Goal: Information Seeking & Learning: Learn about a topic

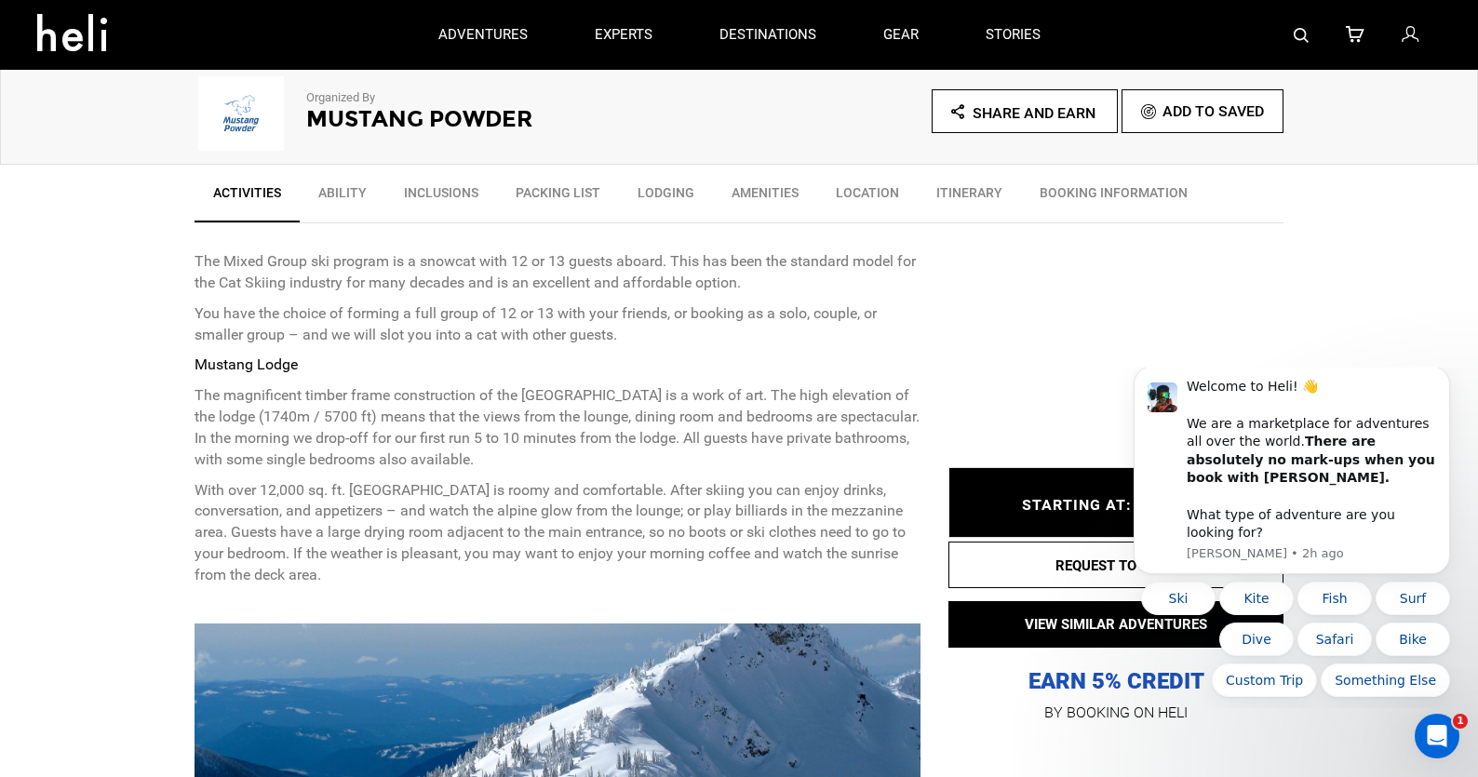
scroll to position [465, 0]
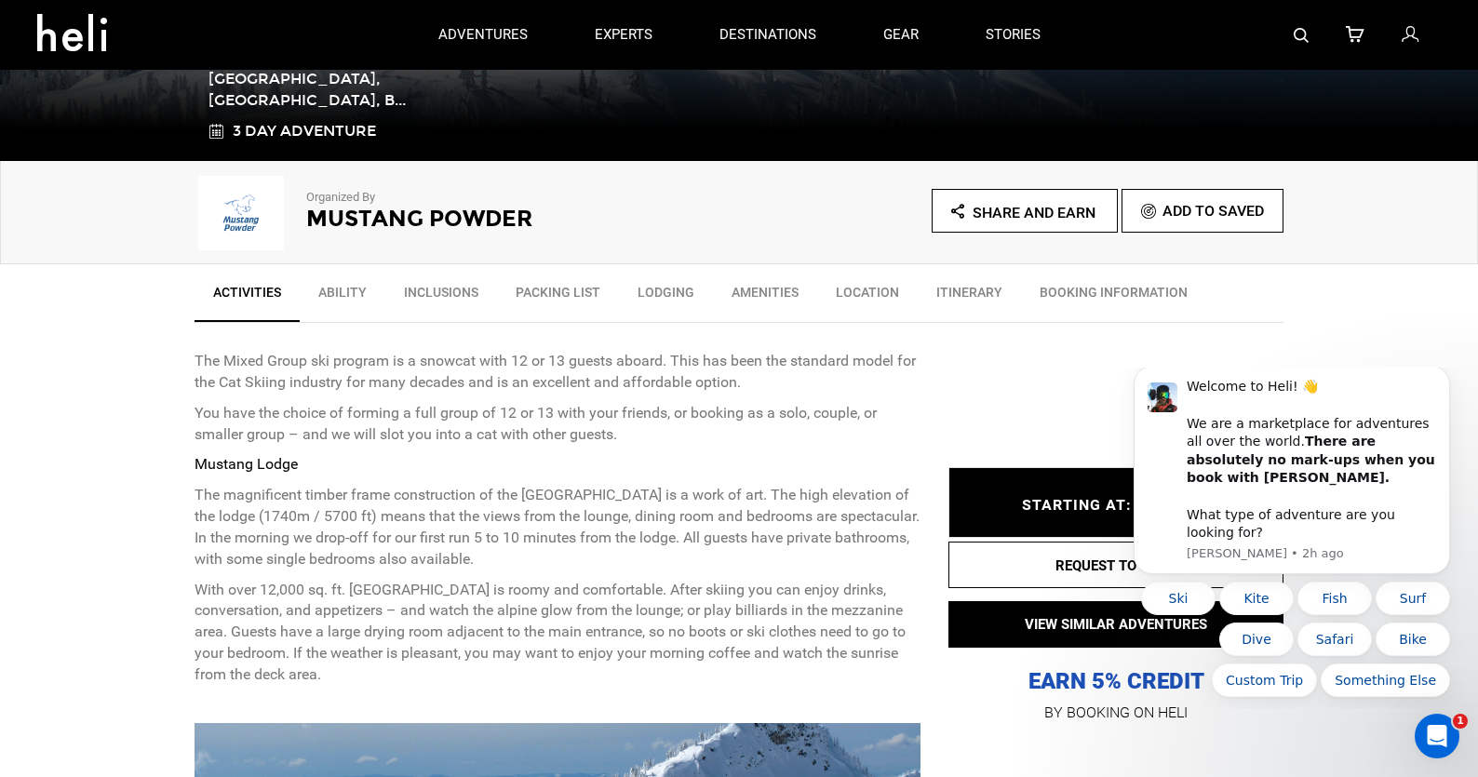
click at [353, 289] on link "Ability" at bounding box center [343, 297] width 86 height 47
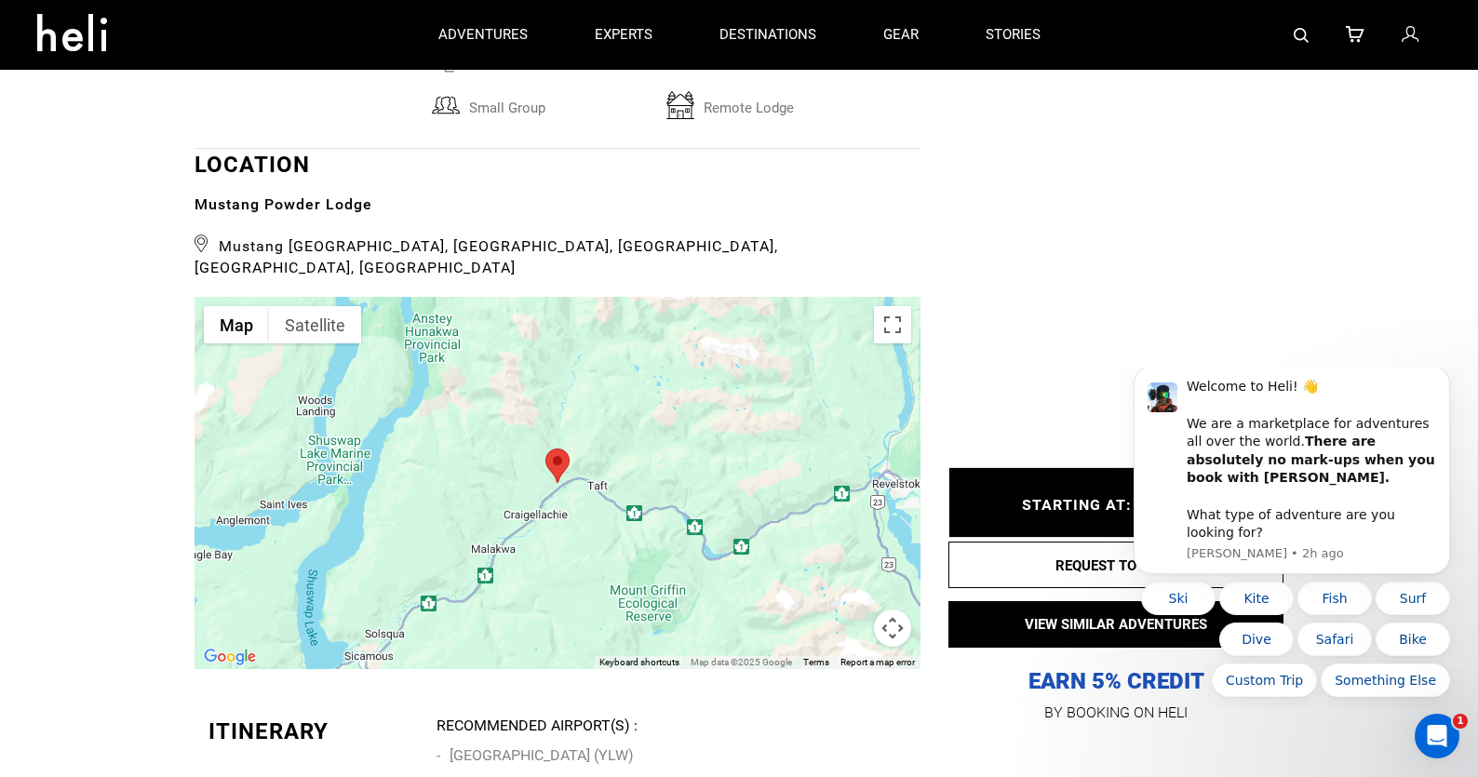
scroll to position [3899, 0]
click at [881, 613] on button "Map camera controls" at bounding box center [892, 630] width 37 height 37
click at [525, 487] on div at bounding box center [558, 485] width 726 height 372
click at [895, 612] on button "Map camera controls" at bounding box center [892, 630] width 37 height 37
click at [742, 538] on div at bounding box center [558, 485] width 726 height 372
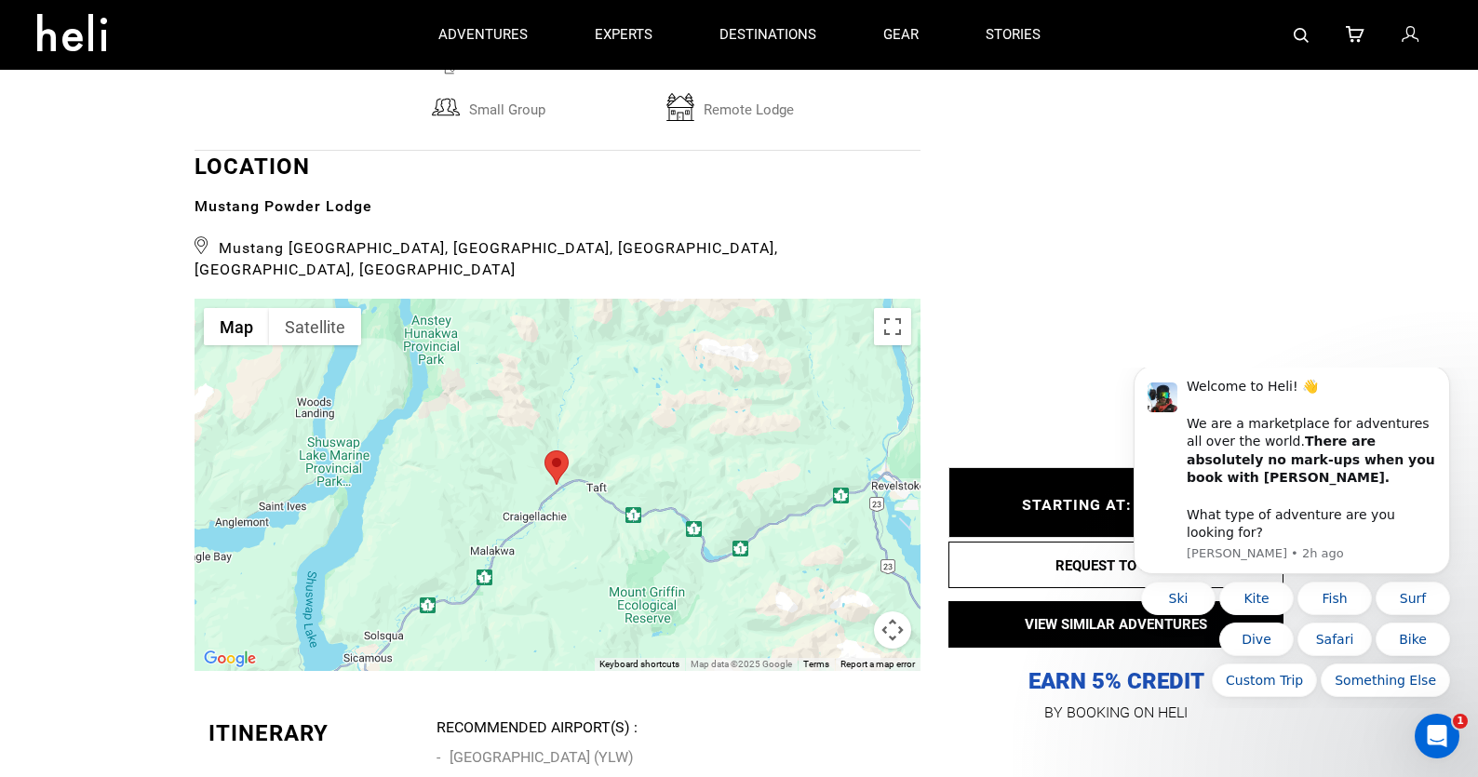
click at [888, 612] on button "Map camera controls" at bounding box center [892, 630] width 37 height 37
click at [849, 612] on button "Zoom out" at bounding box center [845, 630] width 37 height 37
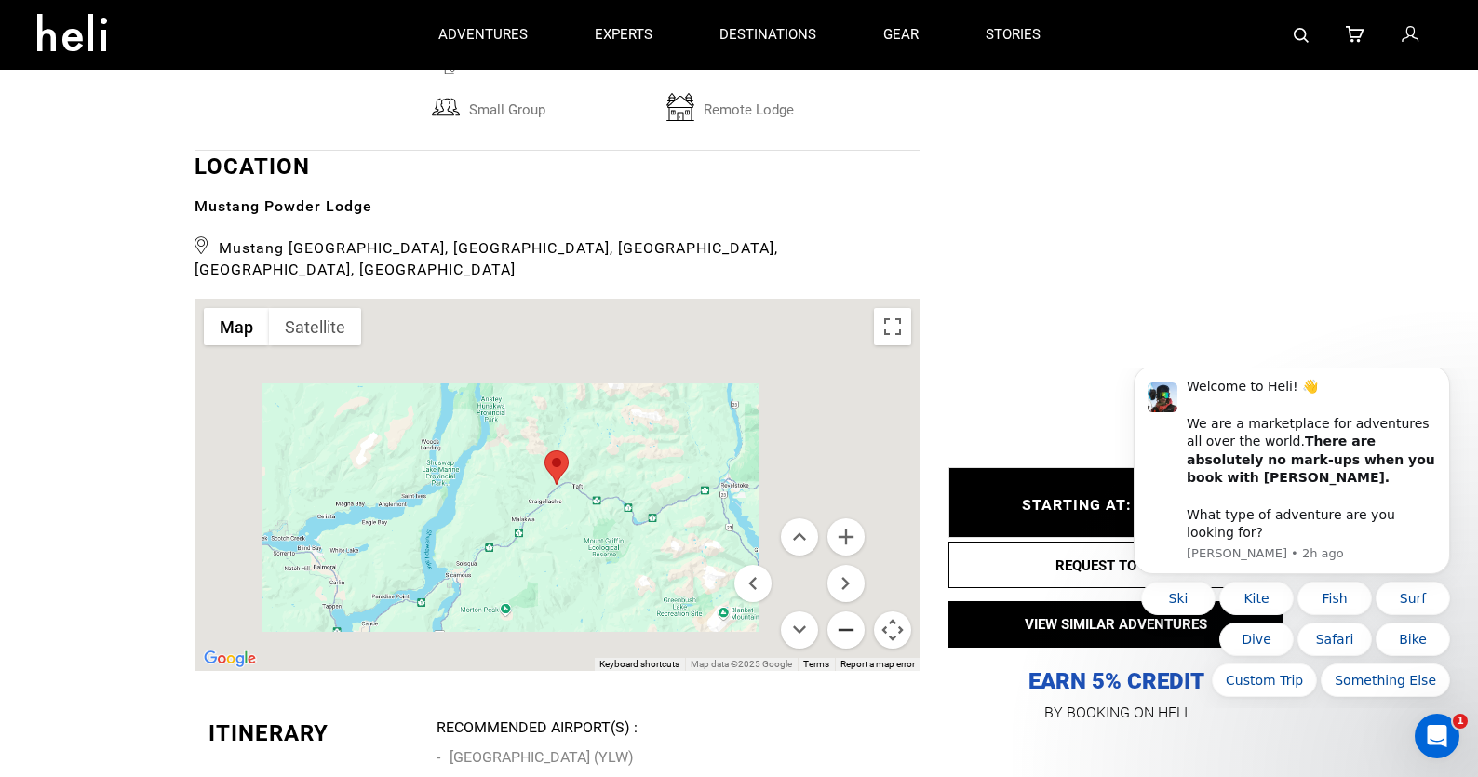
click at [848, 612] on button "Zoom out" at bounding box center [845, 630] width 37 height 37
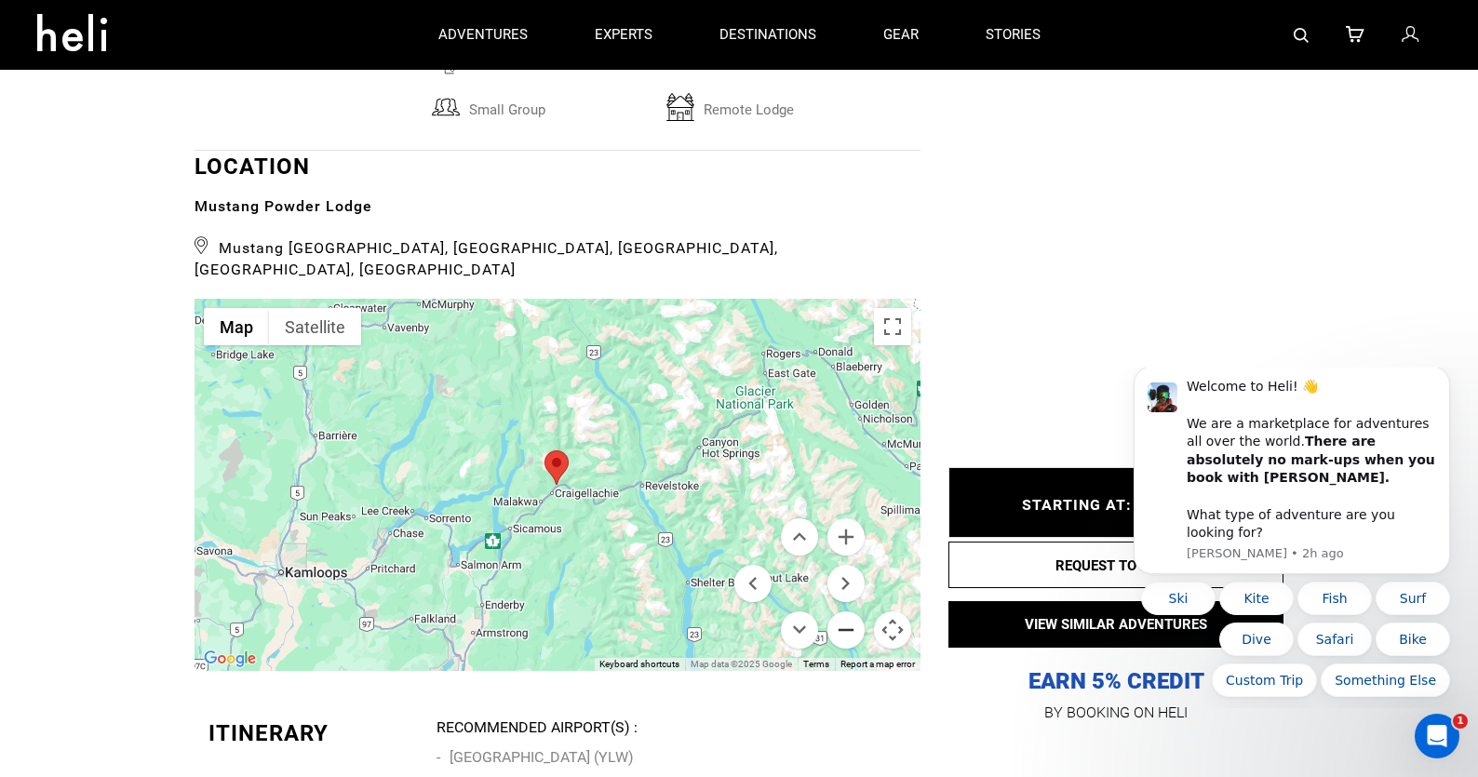
click at [848, 612] on button "Zoom out" at bounding box center [845, 630] width 37 height 37
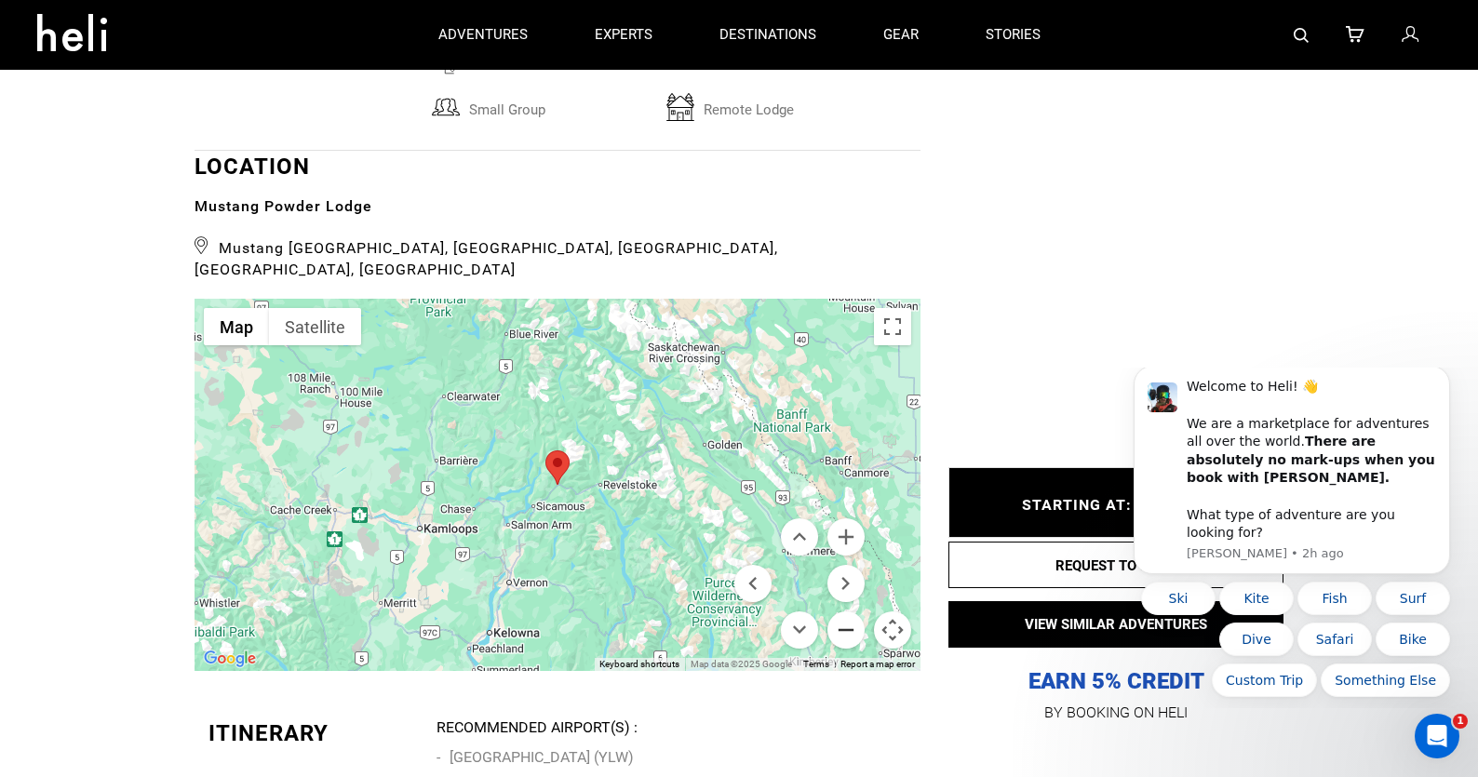
click at [846, 613] on button "Zoom out" at bounding box center [845, 630] width 37 height 37
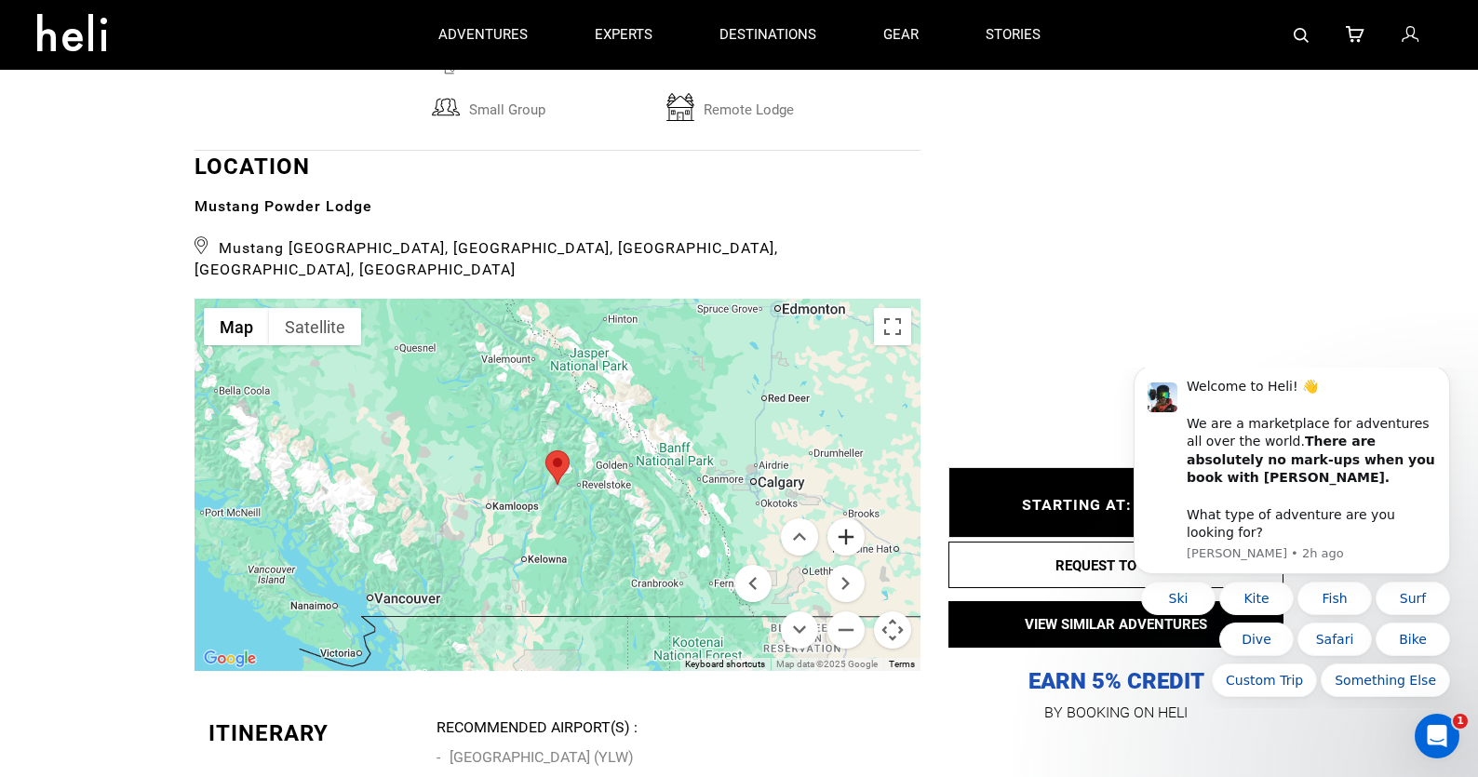
click at [846, 518] on button "Zoom in" at bounding box center [845, 536] width 37 height 37
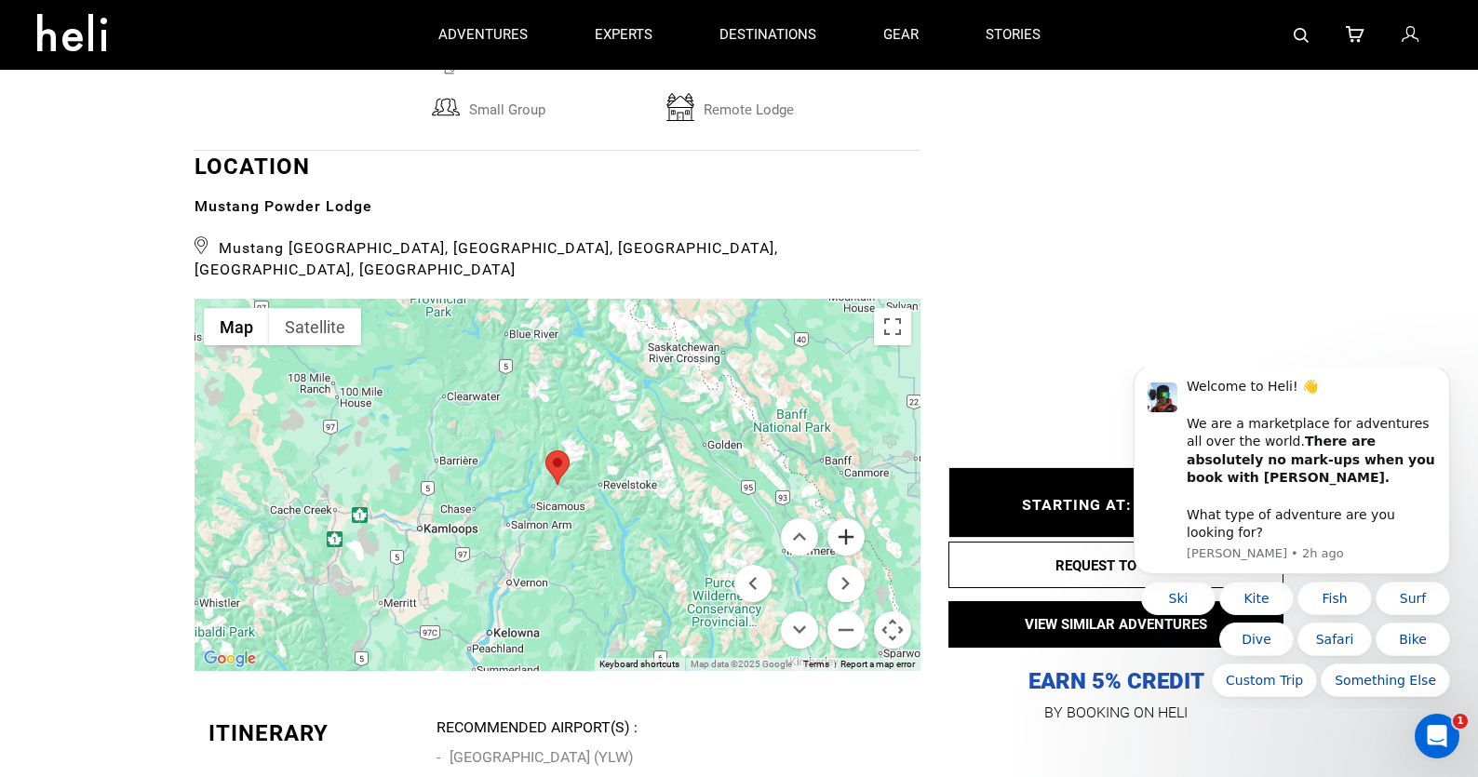
click at [846, 518] on button "Zoom in" at bounding box center [845, 536] width 37 height 37
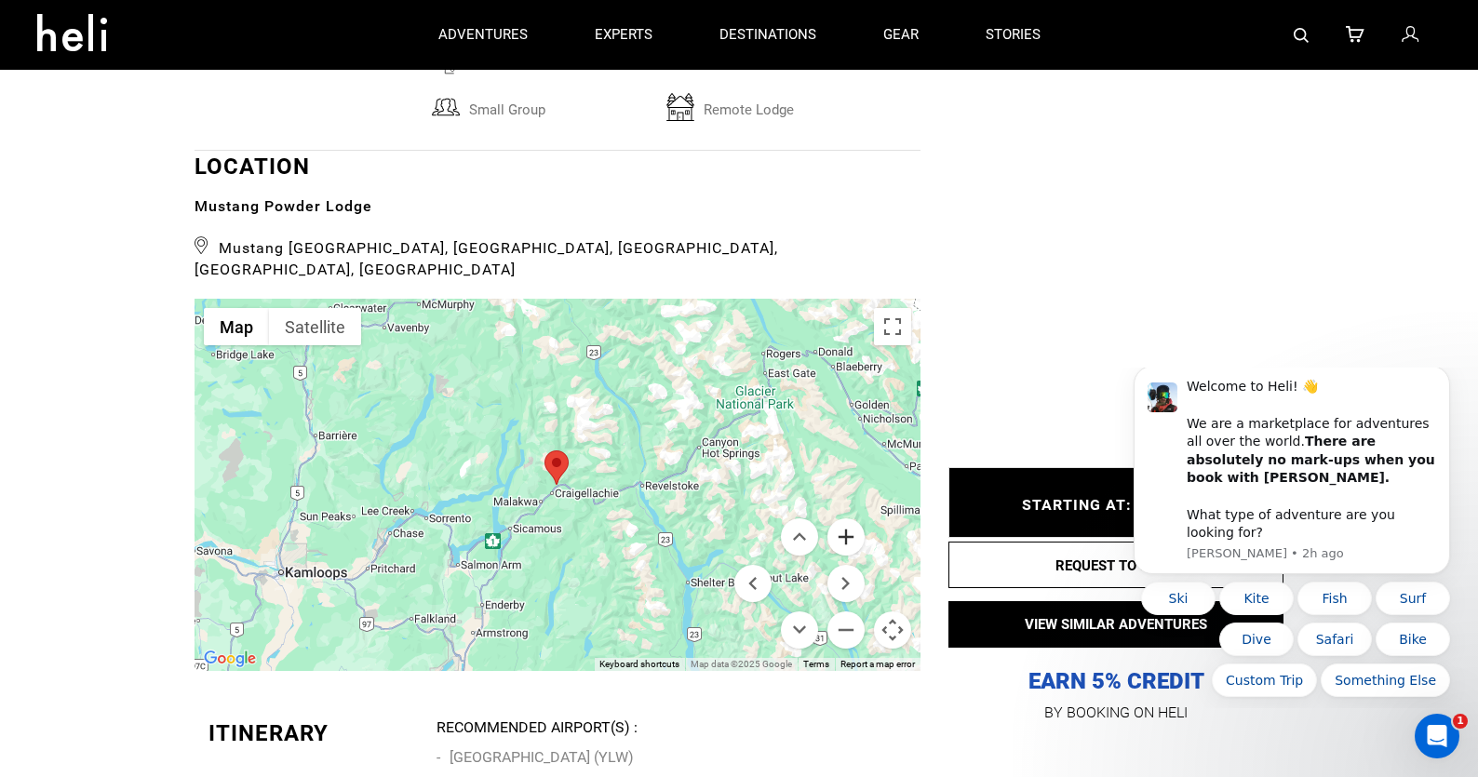
click at [846, 518] on button "Zoom in" at bounding box center [845, 536] width 37 height 37
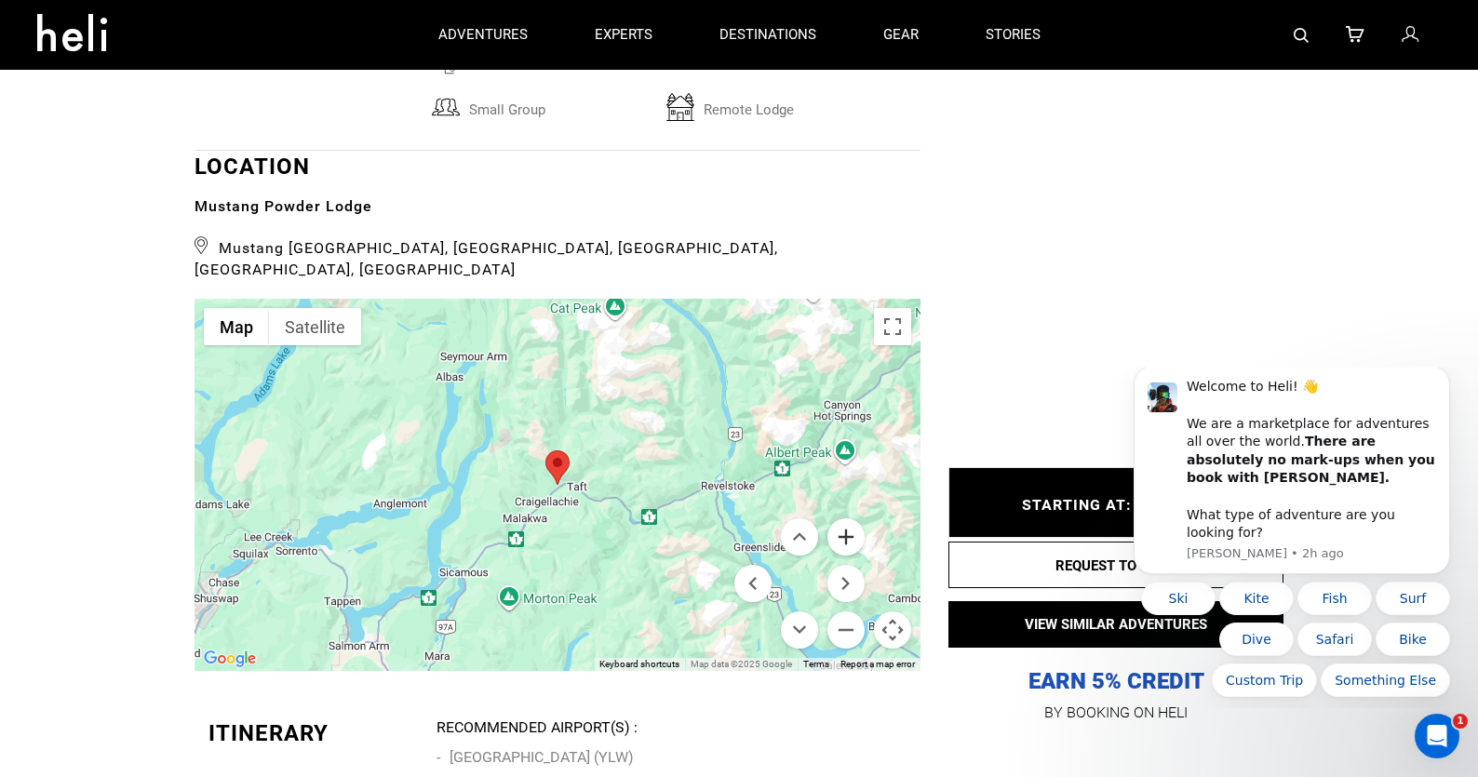
click at [846, 518] on button "Zoom in" at bounding box center [845, 536] width 37 height 37
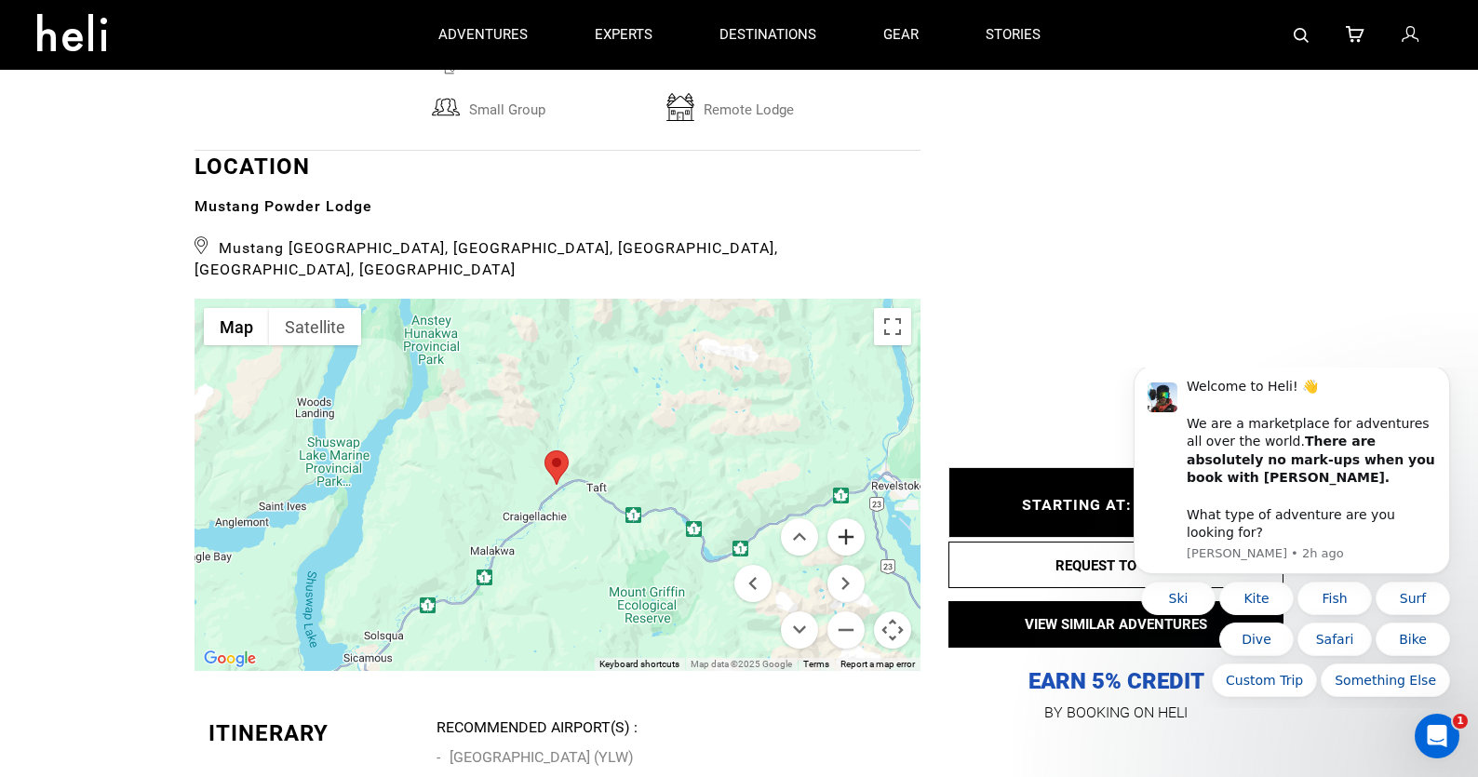
click at [846, 518] on button "Zoom in" at bounding box center [845, 536] width 37 height 37
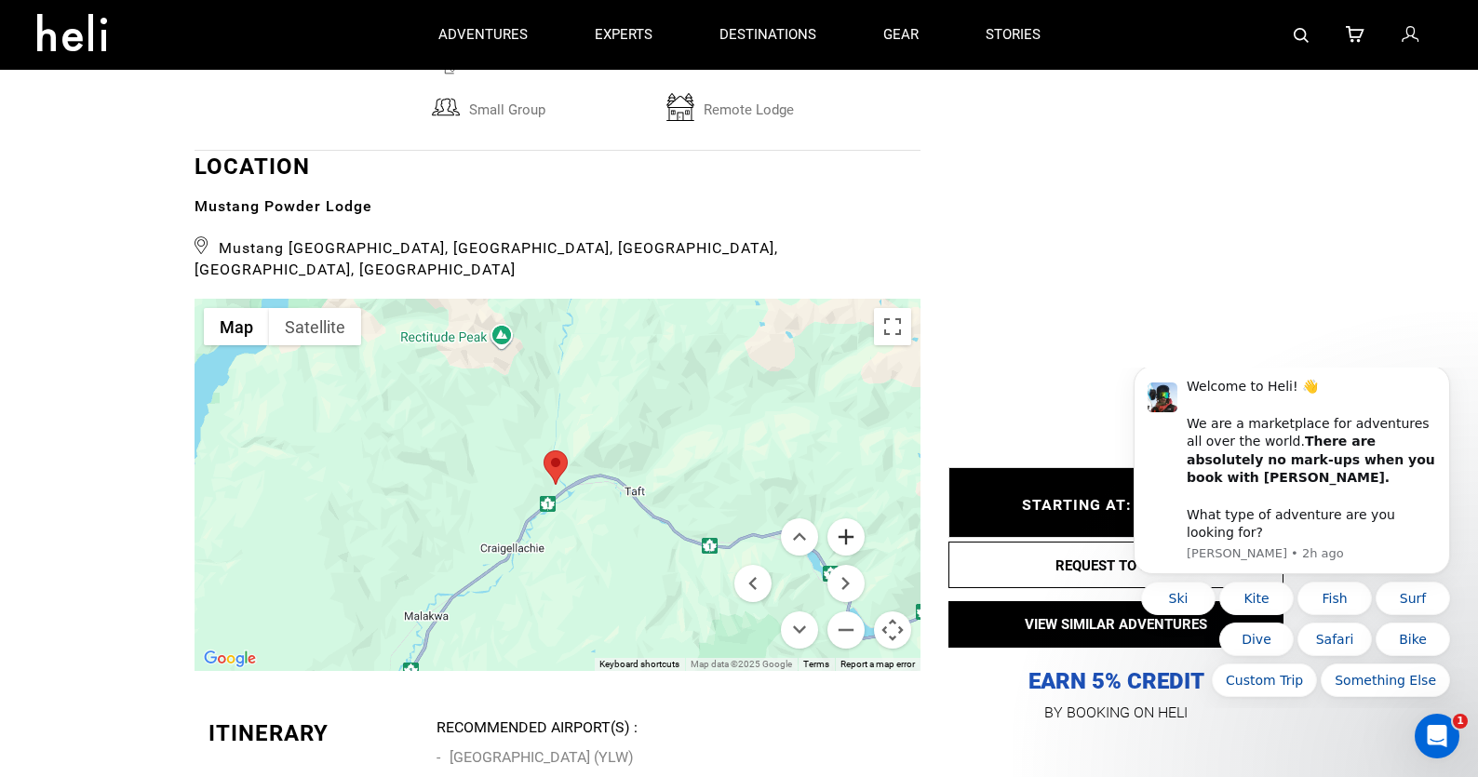
click at [846, 518] on button "Zoom in" at bounding box center [845, 536] width 37 height 37
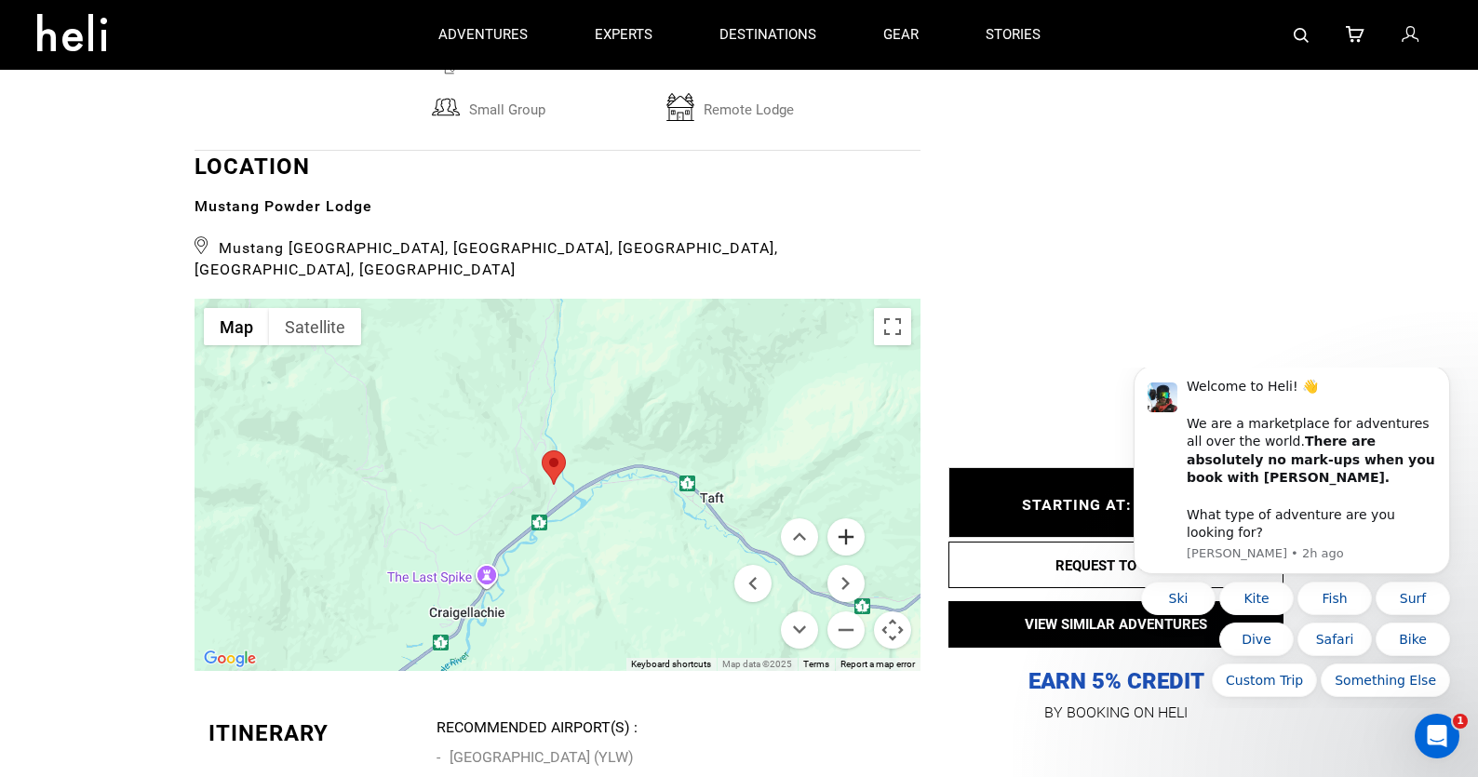
click at [846, 518] on button "Zoom in" at bounding box center [845, 536] width 37 height 37
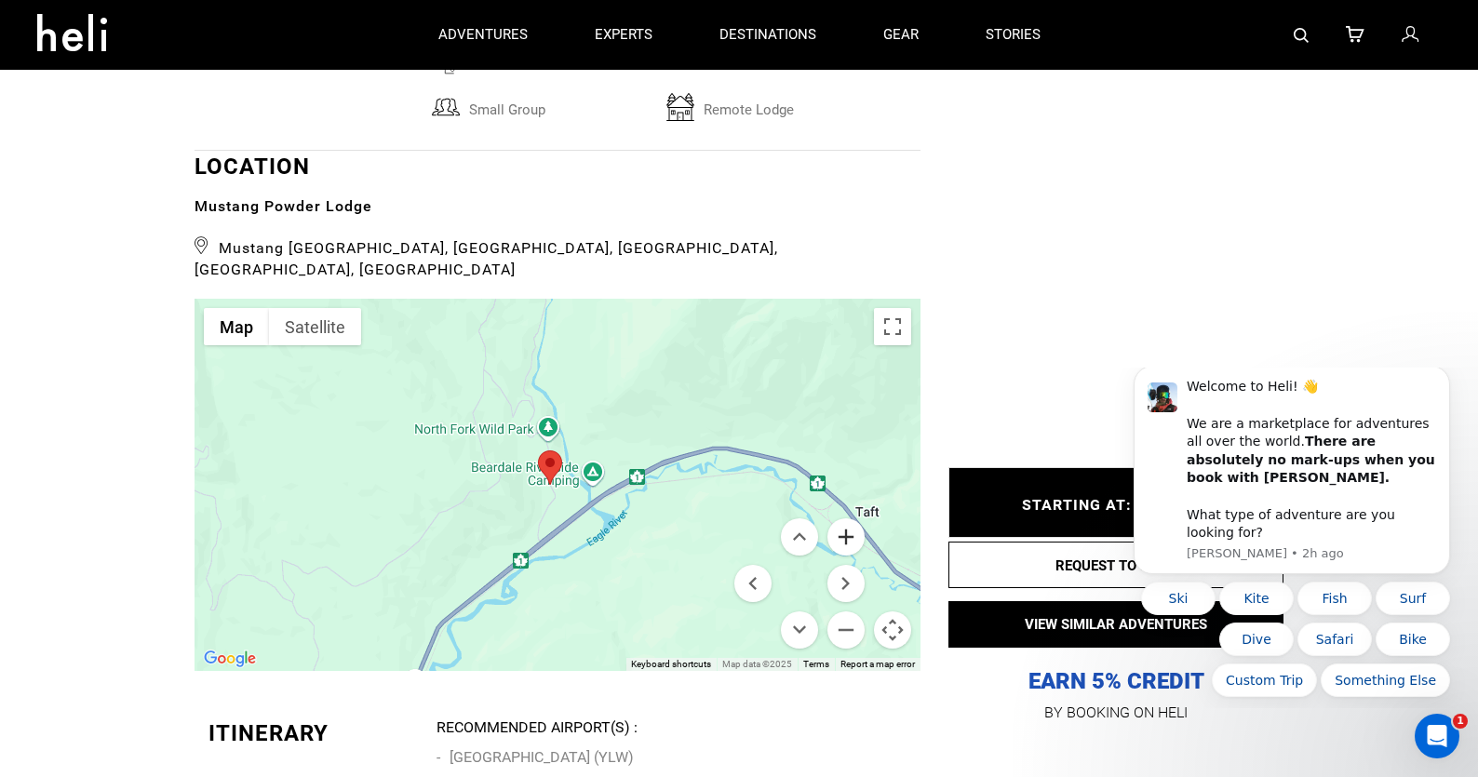
click at [846, 518] on button "Zoom in" at bounding box center [845, 536] width 37 height 37
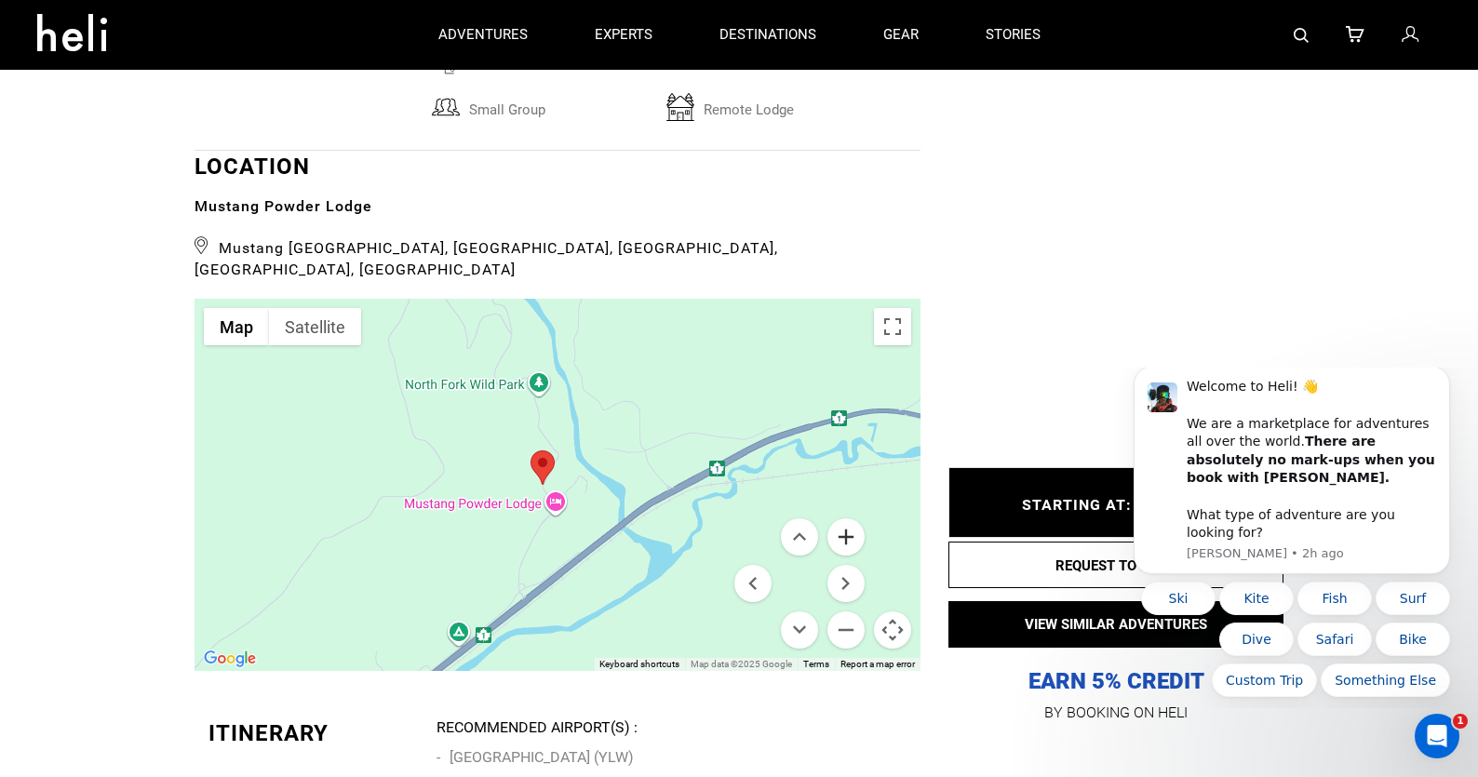
click at [846, 518] on button "Zoom in" at bounding box center [845, 536] width 37 height 37
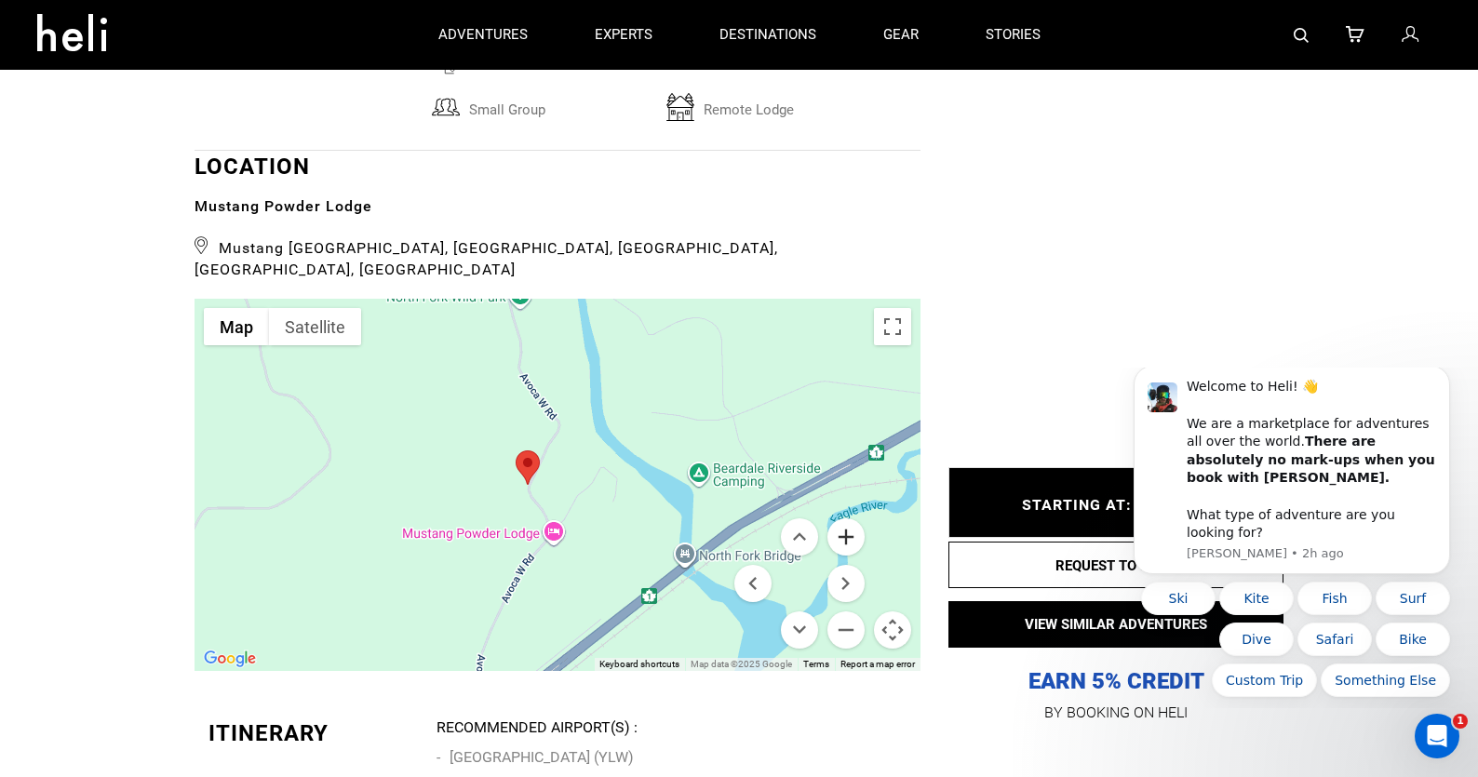
click at [846, 518] on button "Zoom in" at bounding box center [845, 536] width 37 height 37
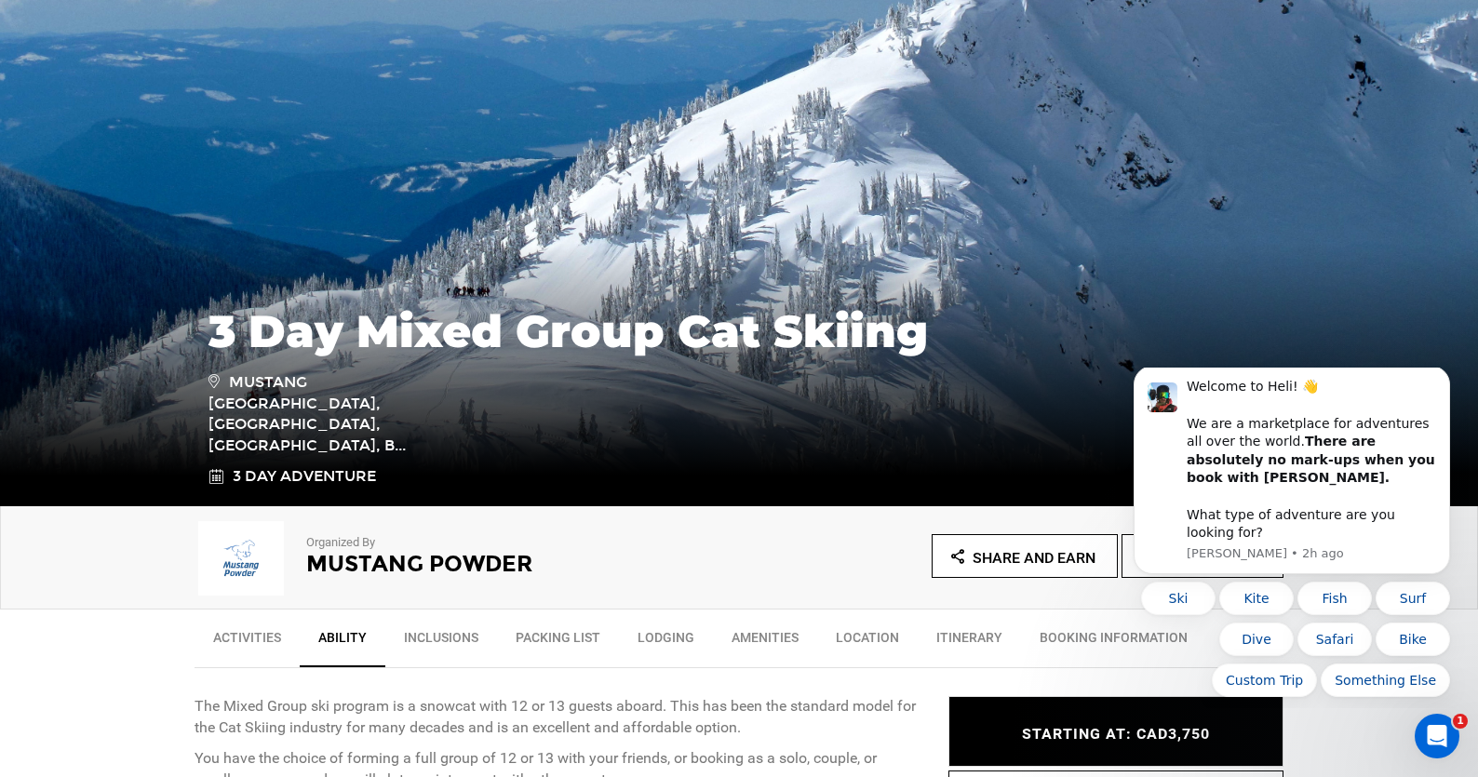
scroll to position [372, 0]
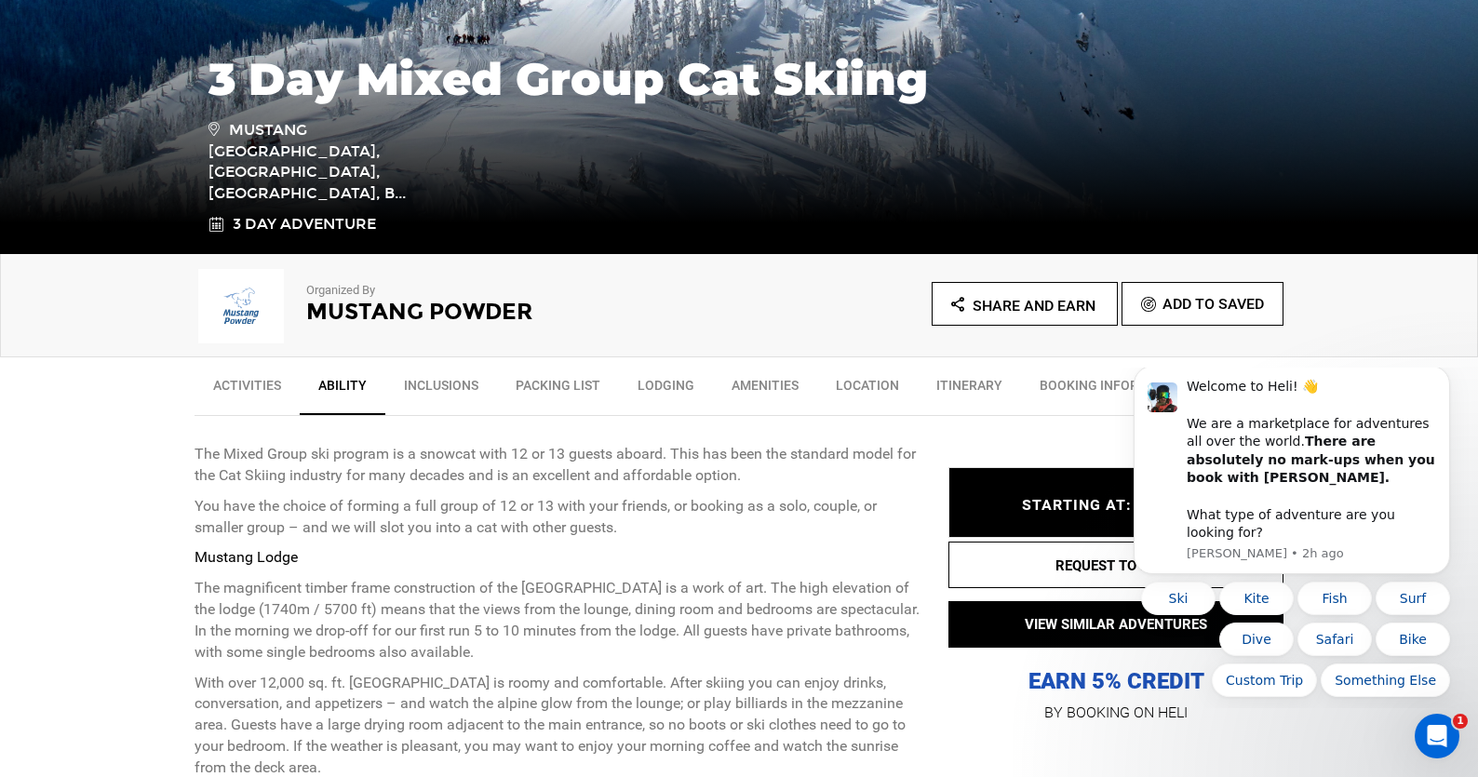
click at [444, 379] on link "Inclusions" at bounding box center [441, 390] width 112 height 47
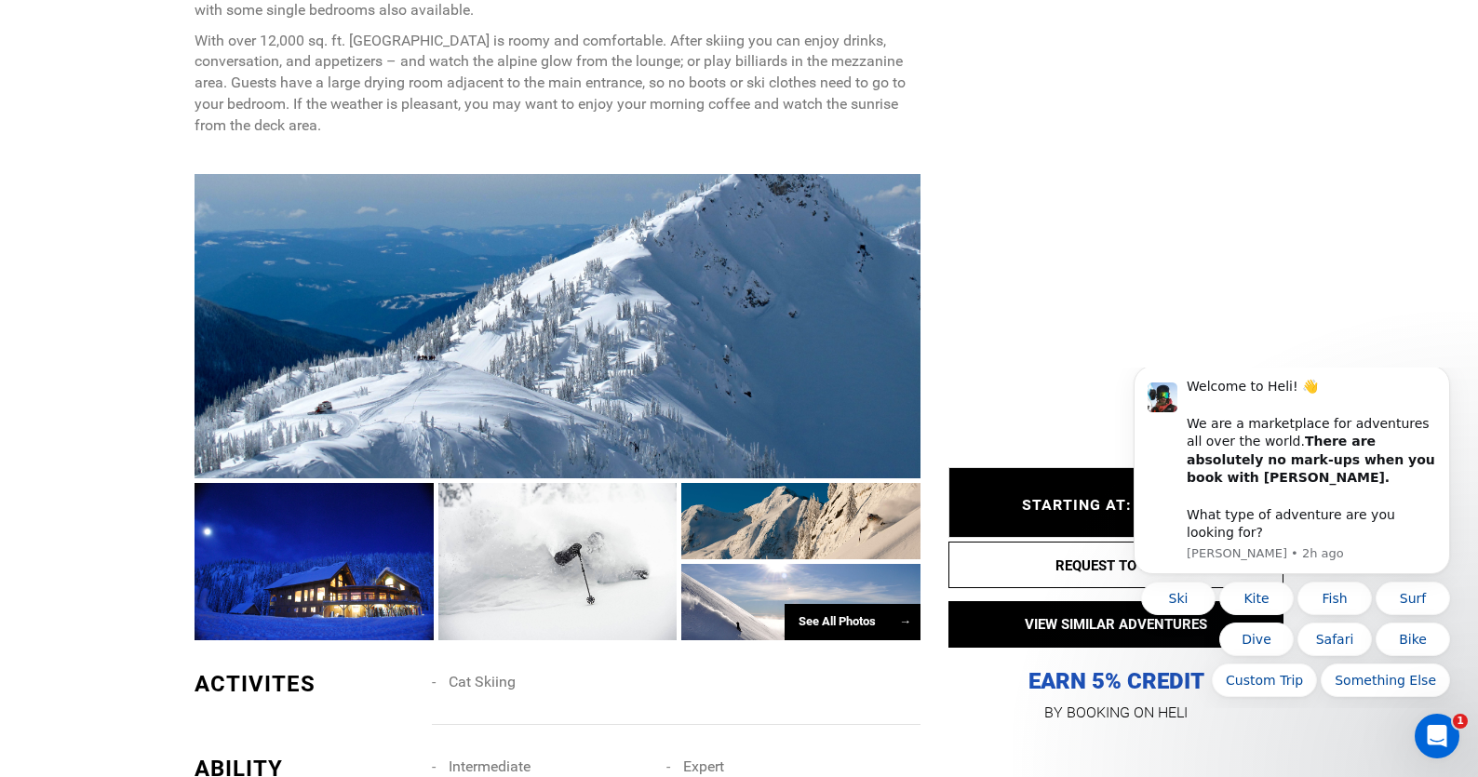
scroll to position [1033, 0]
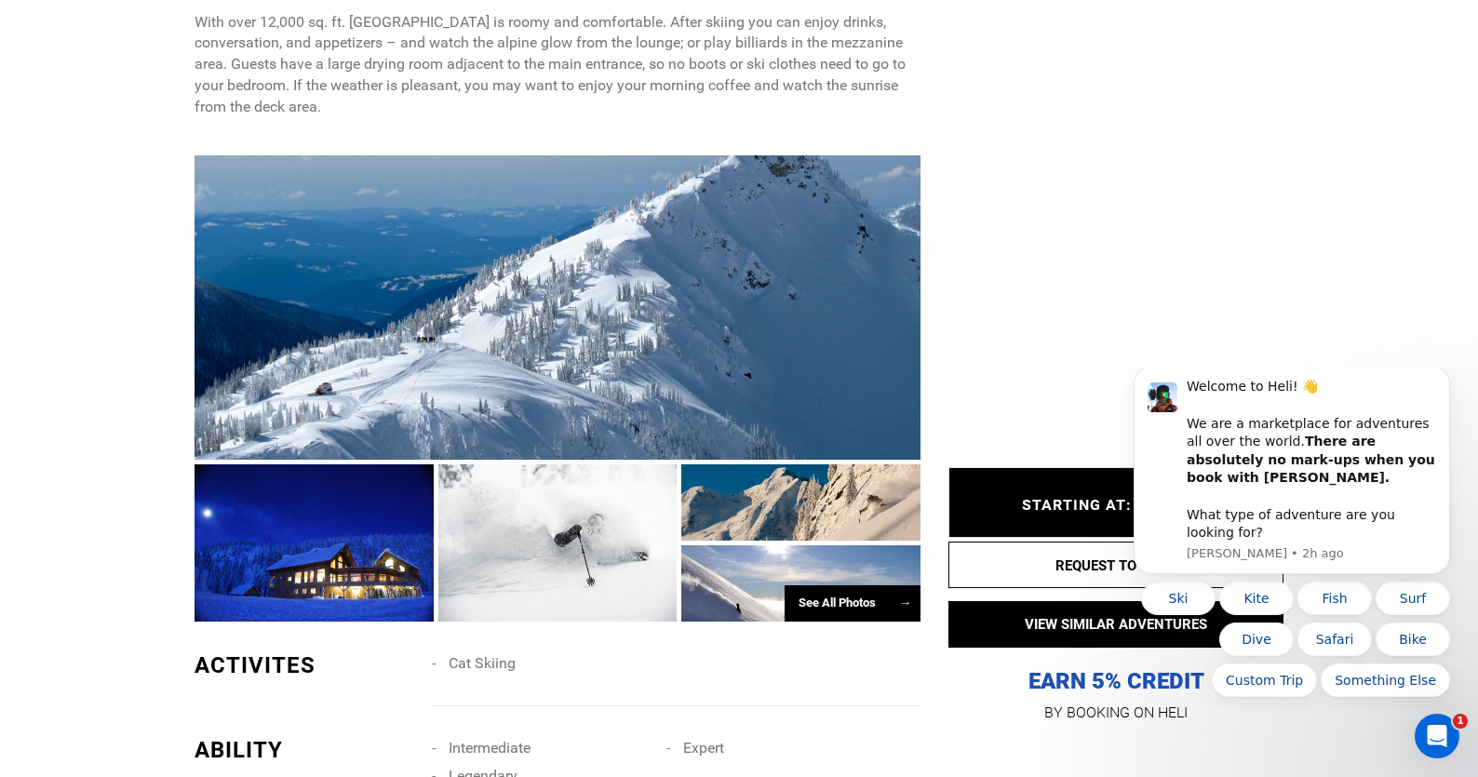
click at [854, 610] on div "See All Photos →" at bounding box center [853, 603] width 136 height 36
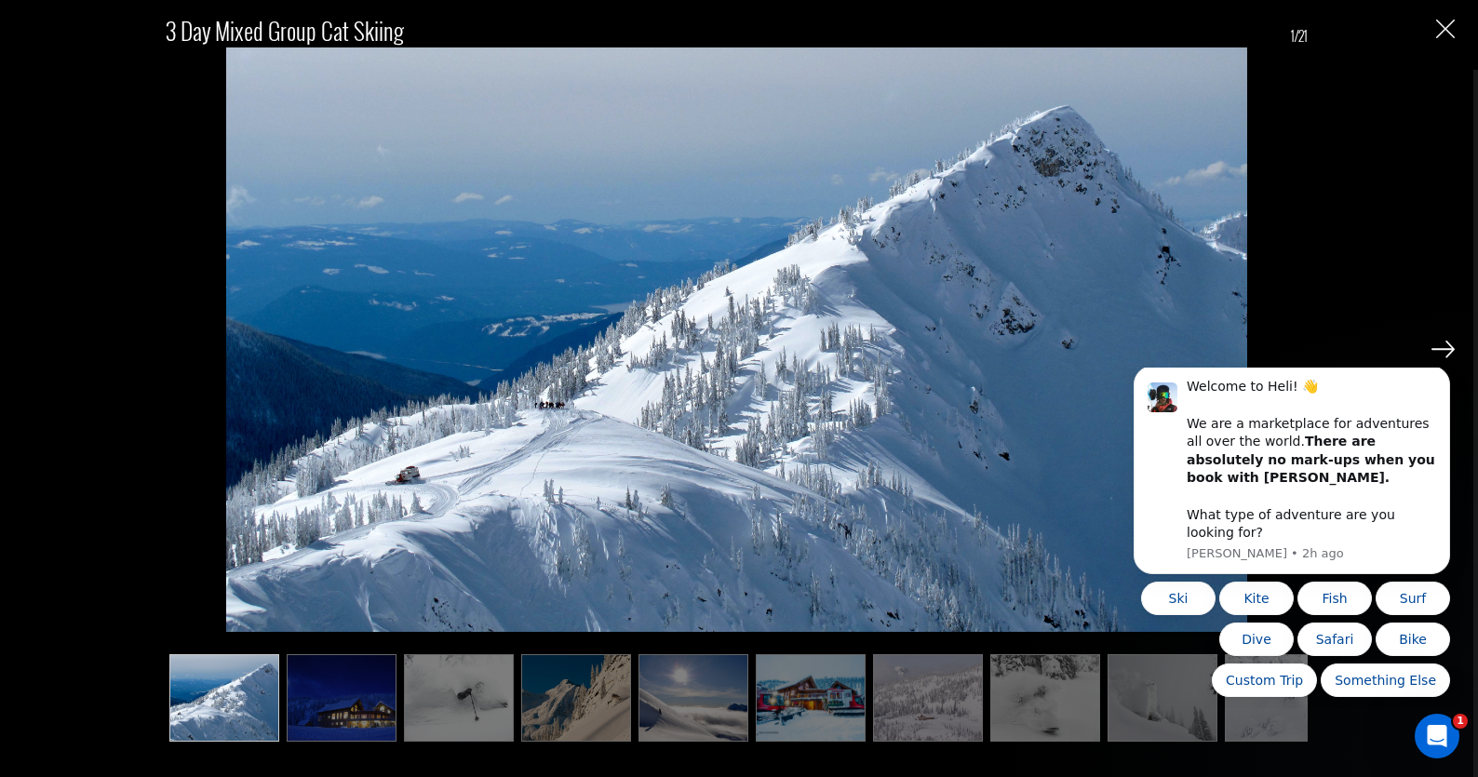
scroll to position [754, 0]
click at [1446, 377] on icon "Dismiss notification" at bounding box center [1445, 372] width 10 height 10
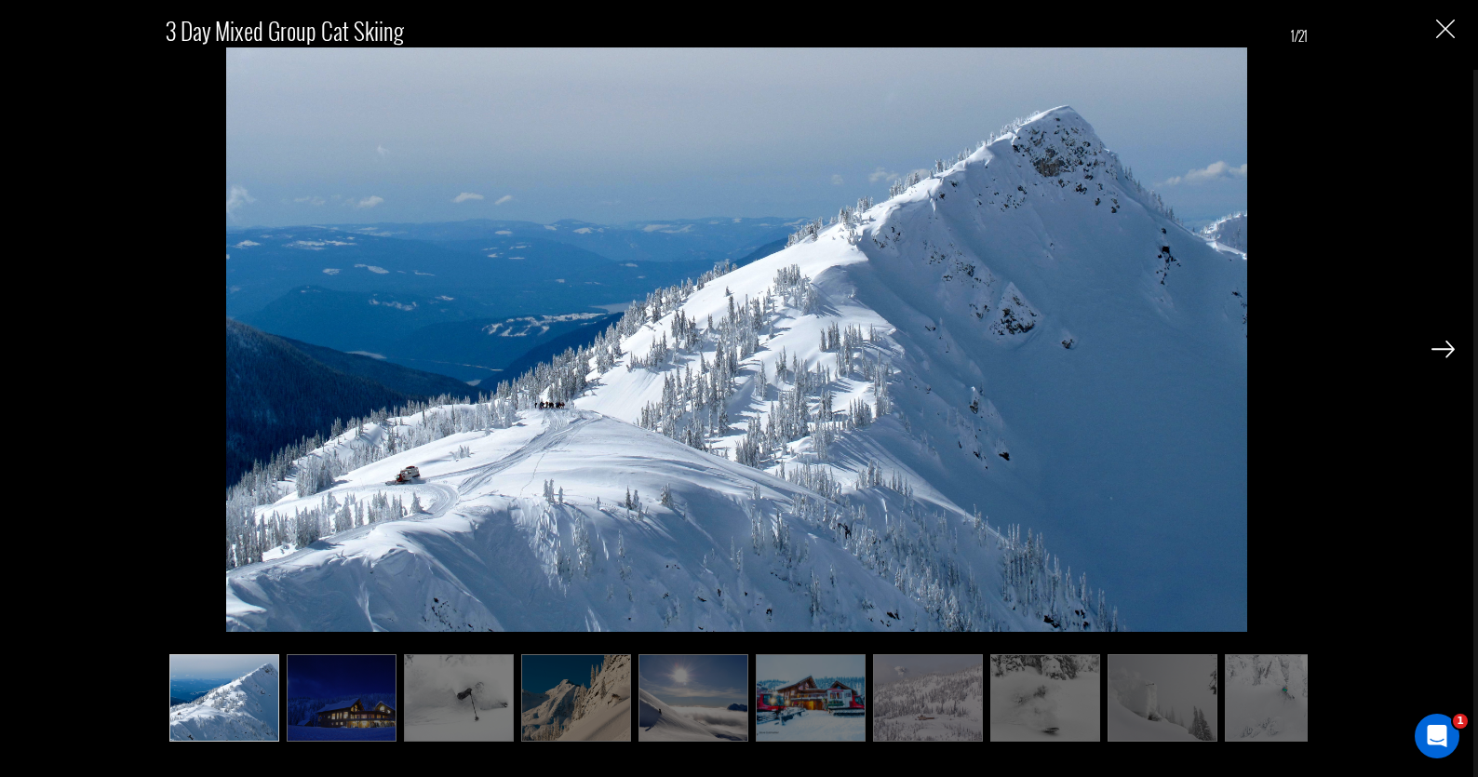
click at [401, 456] on img at bounding box center [737, 360] width 1022 height 627
click at [1449, 347] on img at bounding box center [1443, 349] width 23 height 17
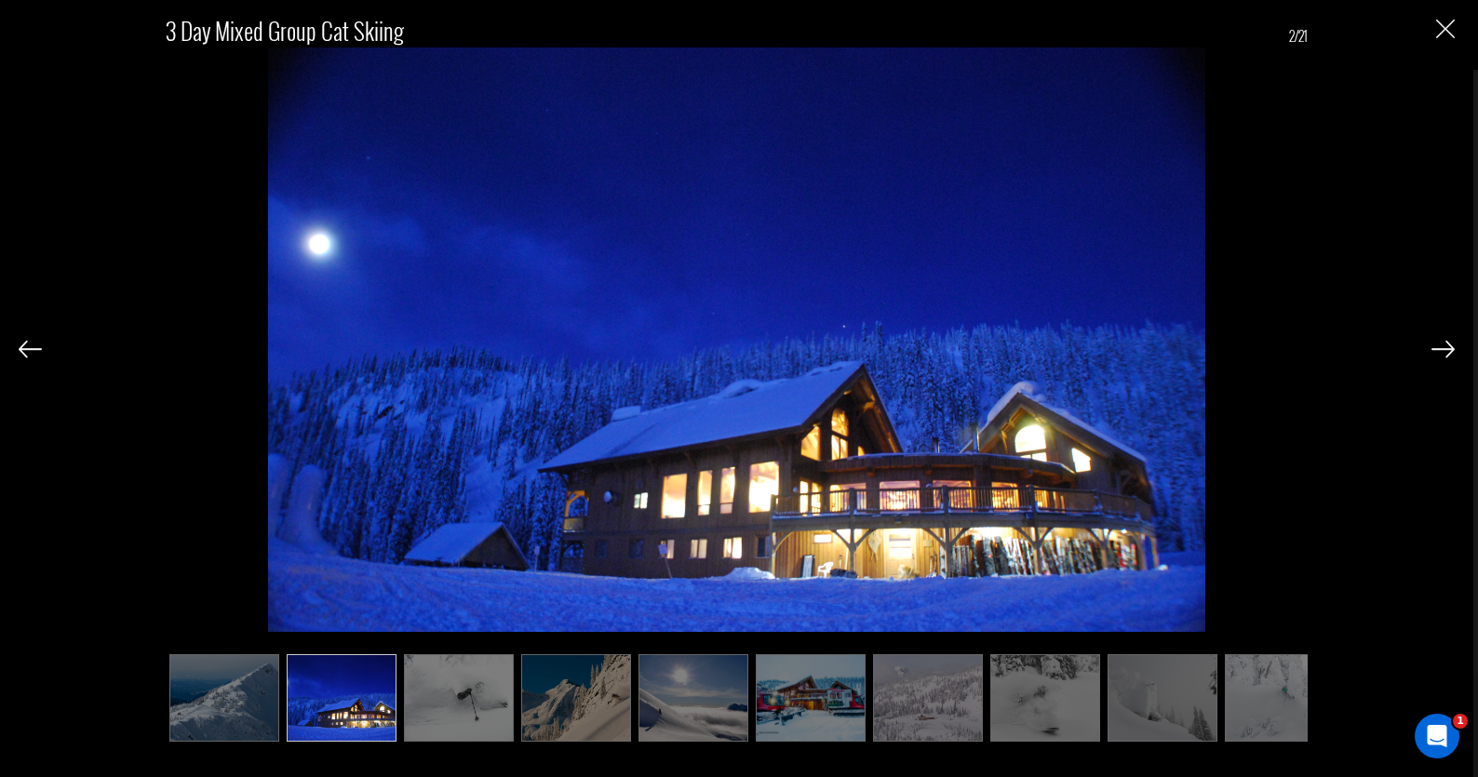
click at [1444, 346] on img at bounding box center [1443, 349] width 23 height 17
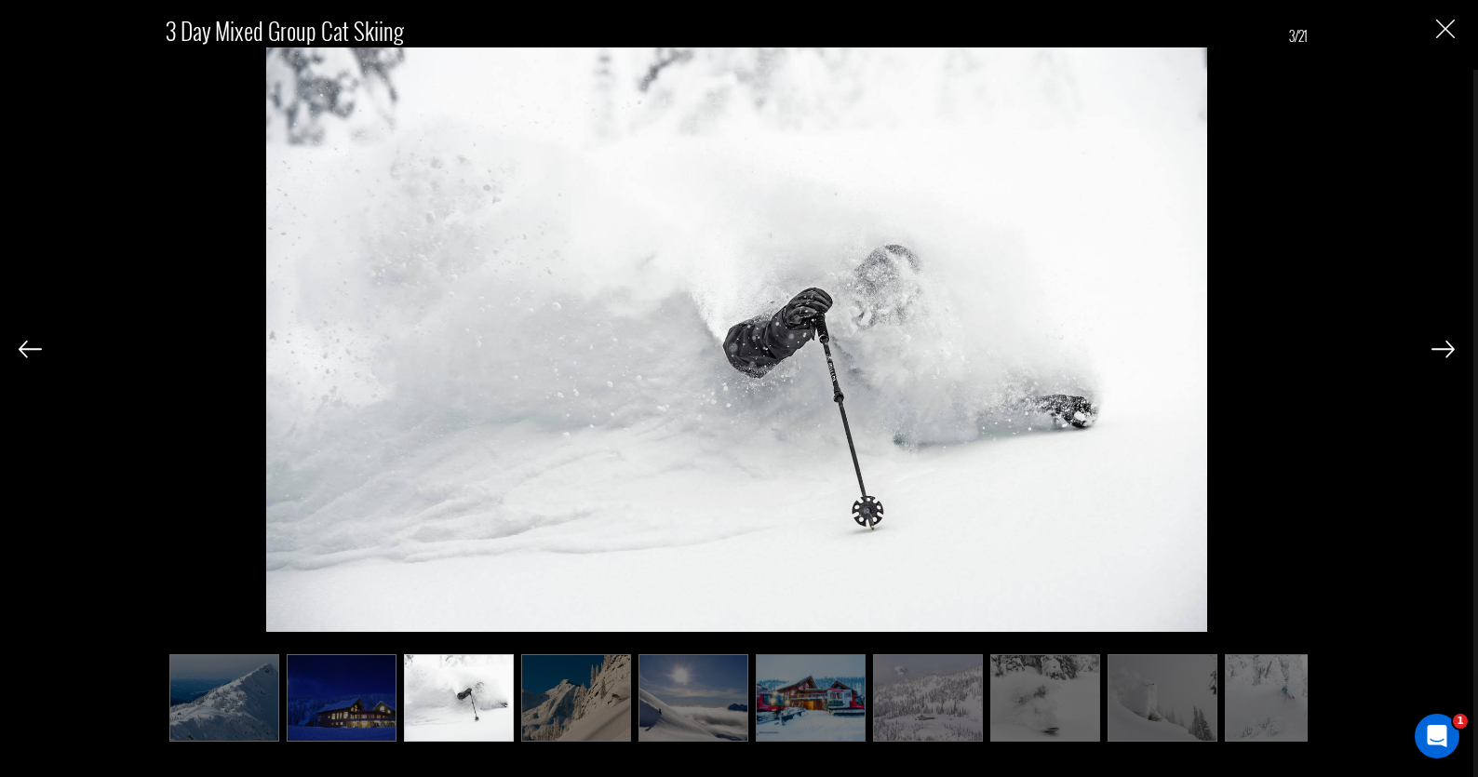
click at [1444, 346] on img at bounding box center [1443, 349] width 23 height 17
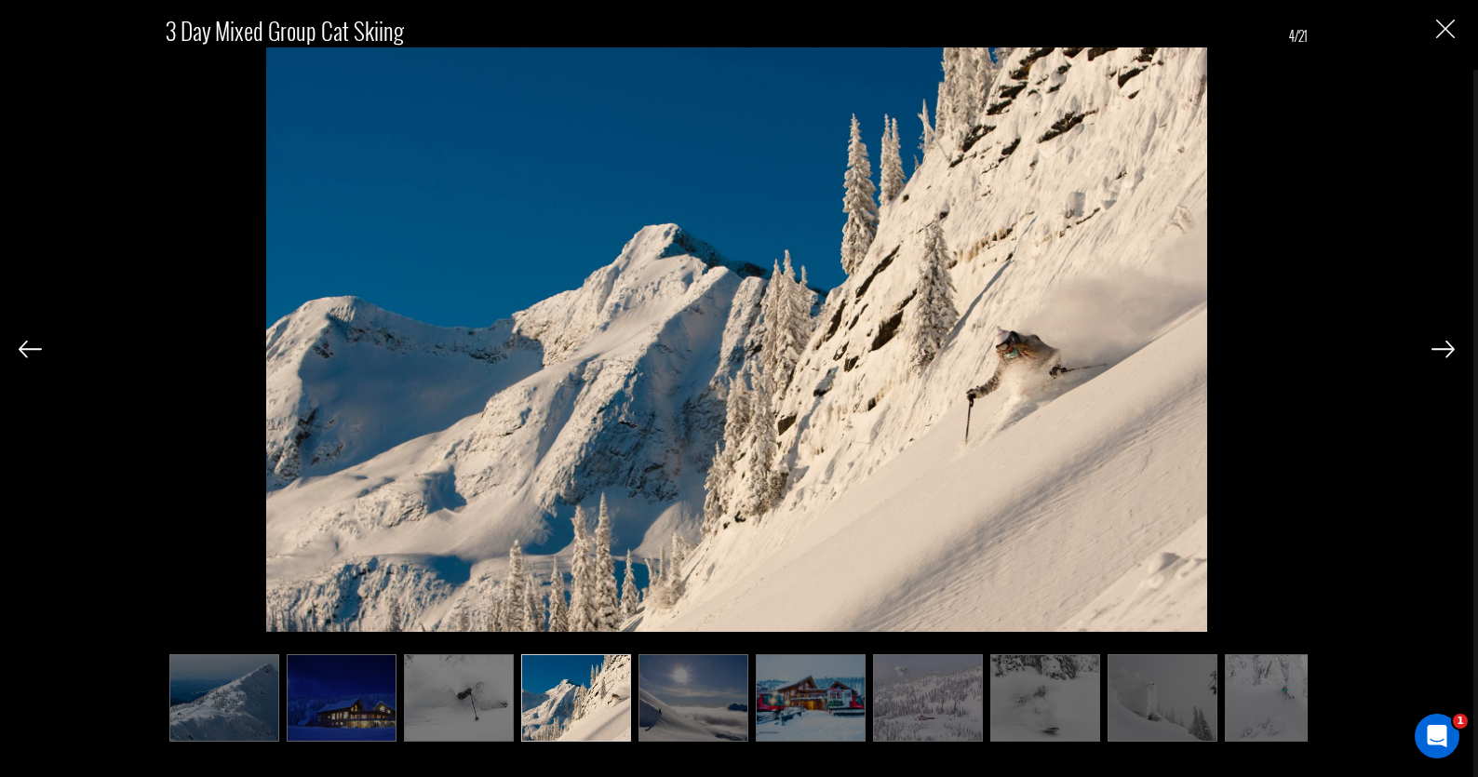
click at [1444, 346] on img at bounding box center [1443, 349] width 23 height 17
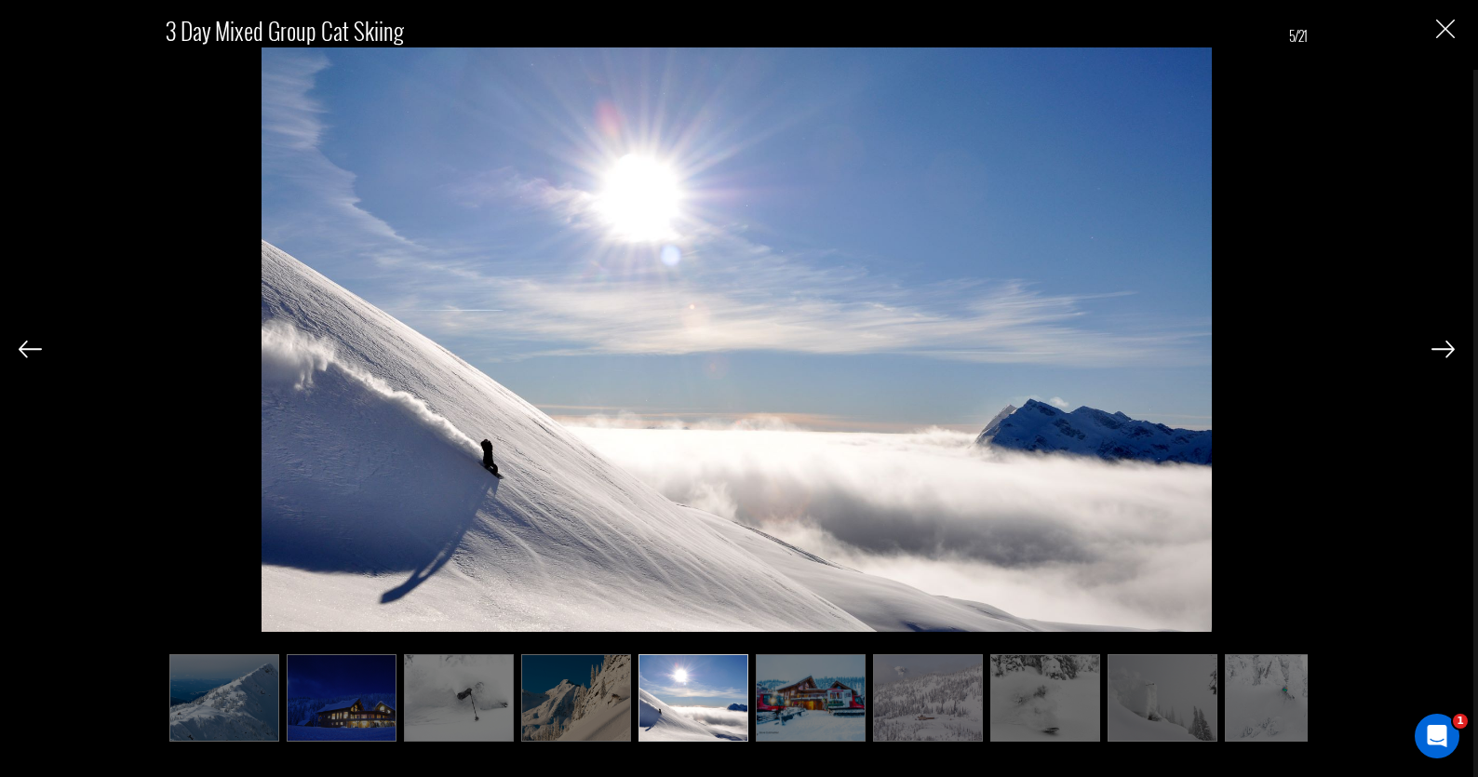
click at [1444, 346] on img at bounding box center [1443, 349] width 23 height 17
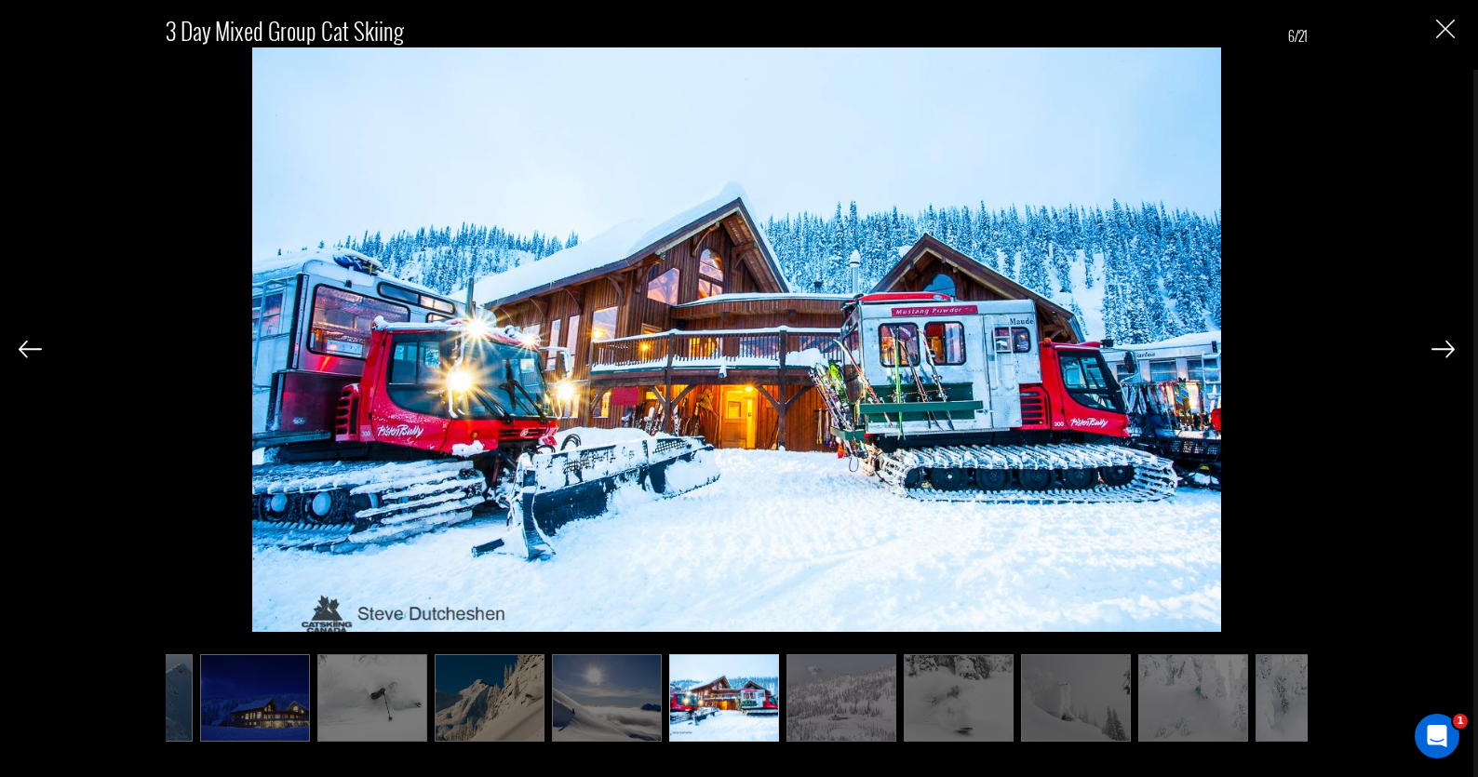
scroll to position [0, 93]
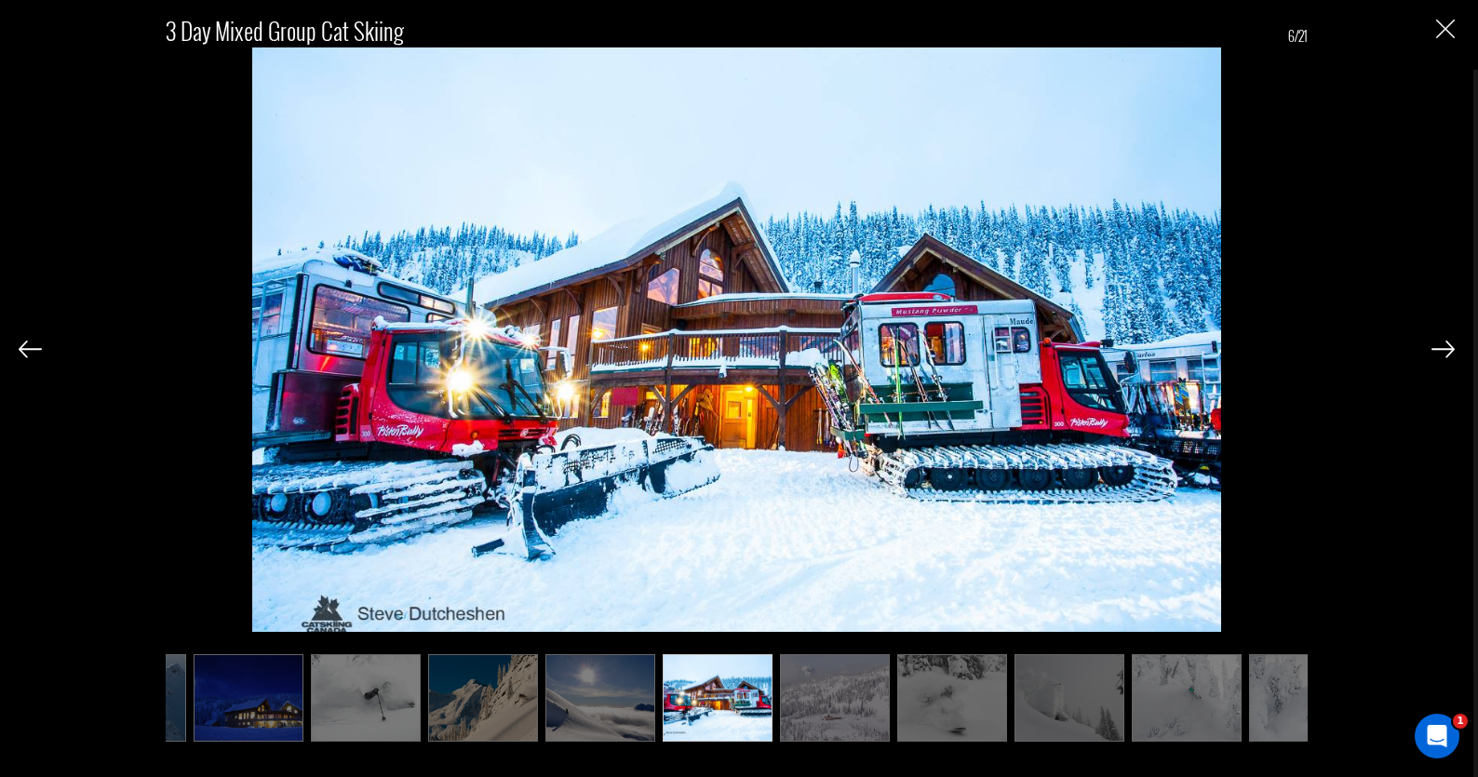
click at [1444, 346] on img at bounding box center [1443, 349] width 23 height 17
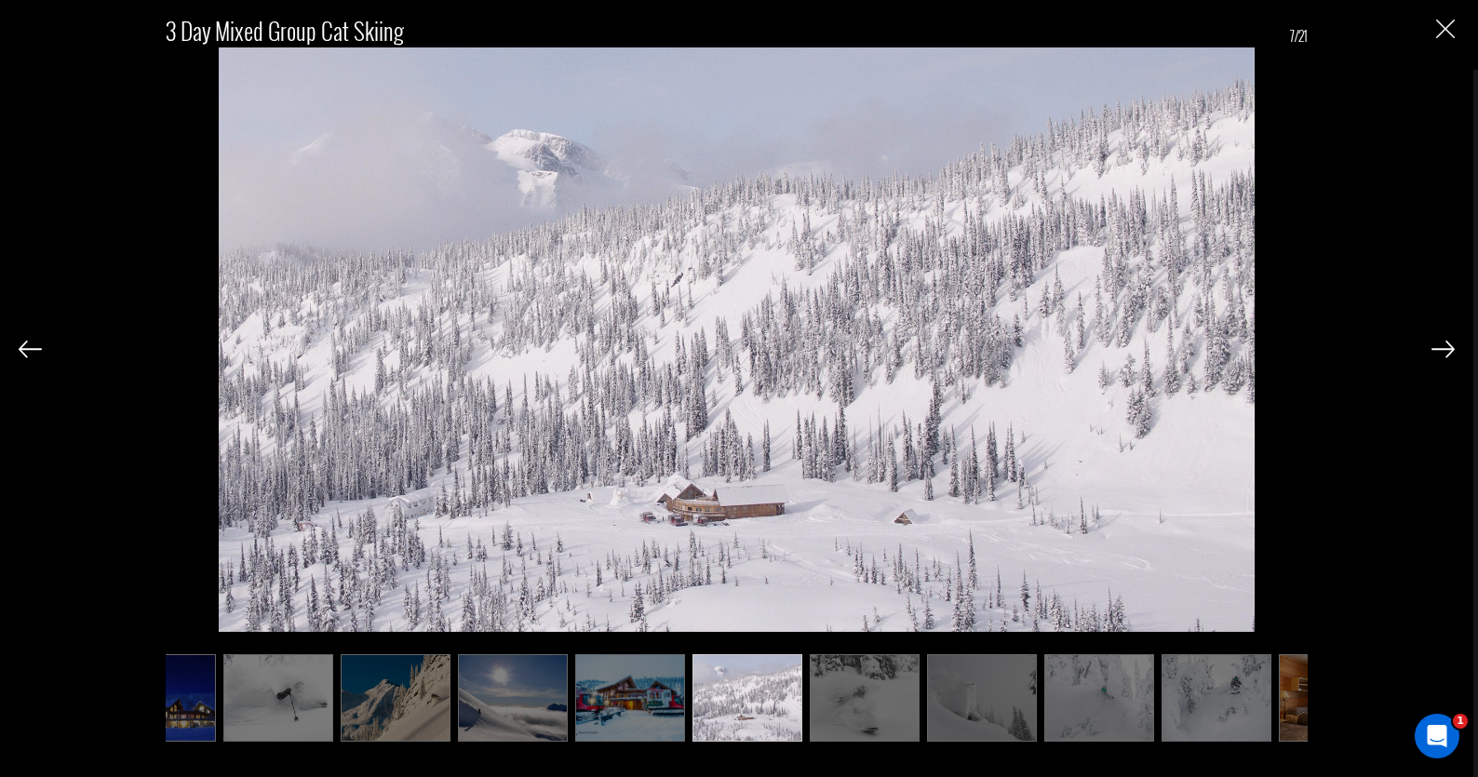
scroll to position [0, 186]
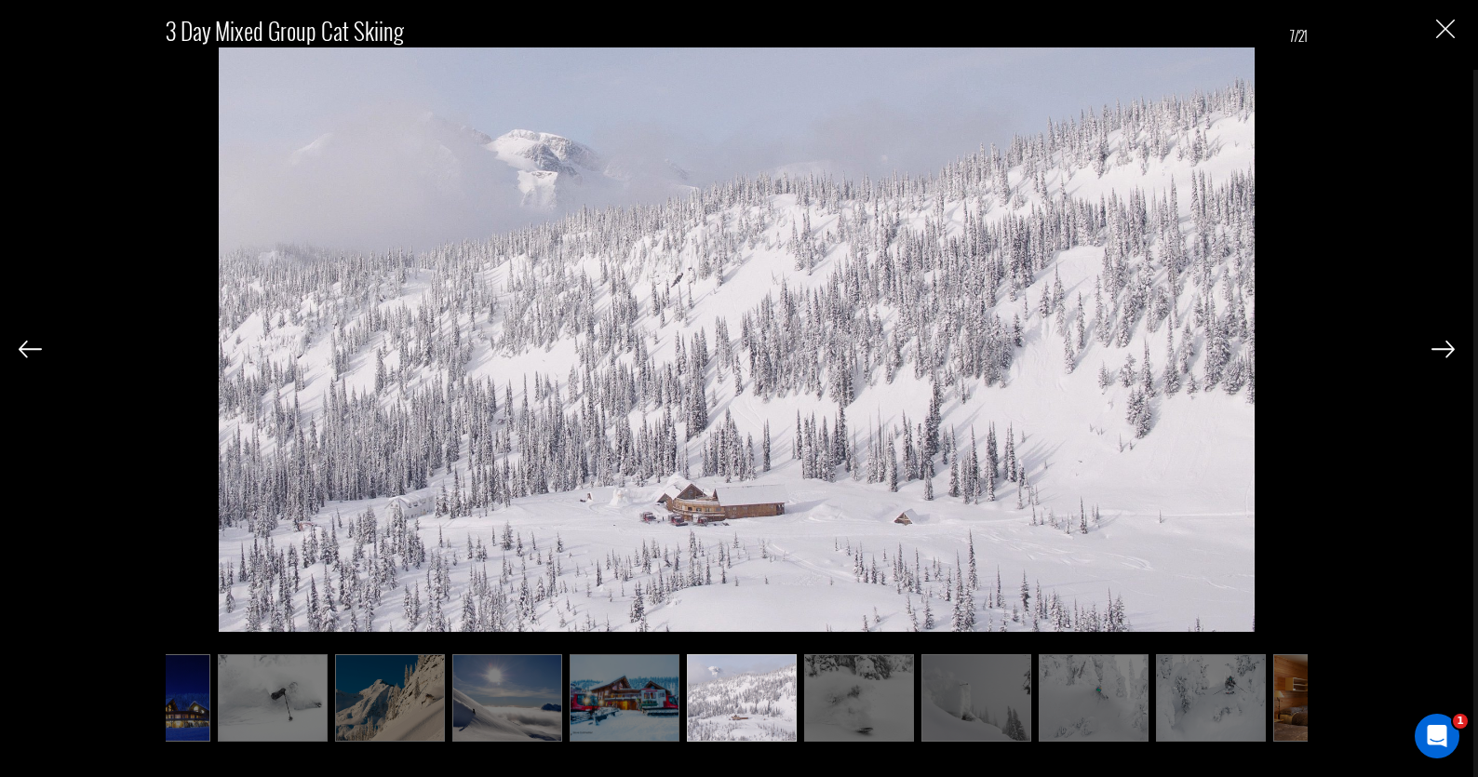
click at [1444, 346] on img at bounding box center [1443, 349] width 23 height 17
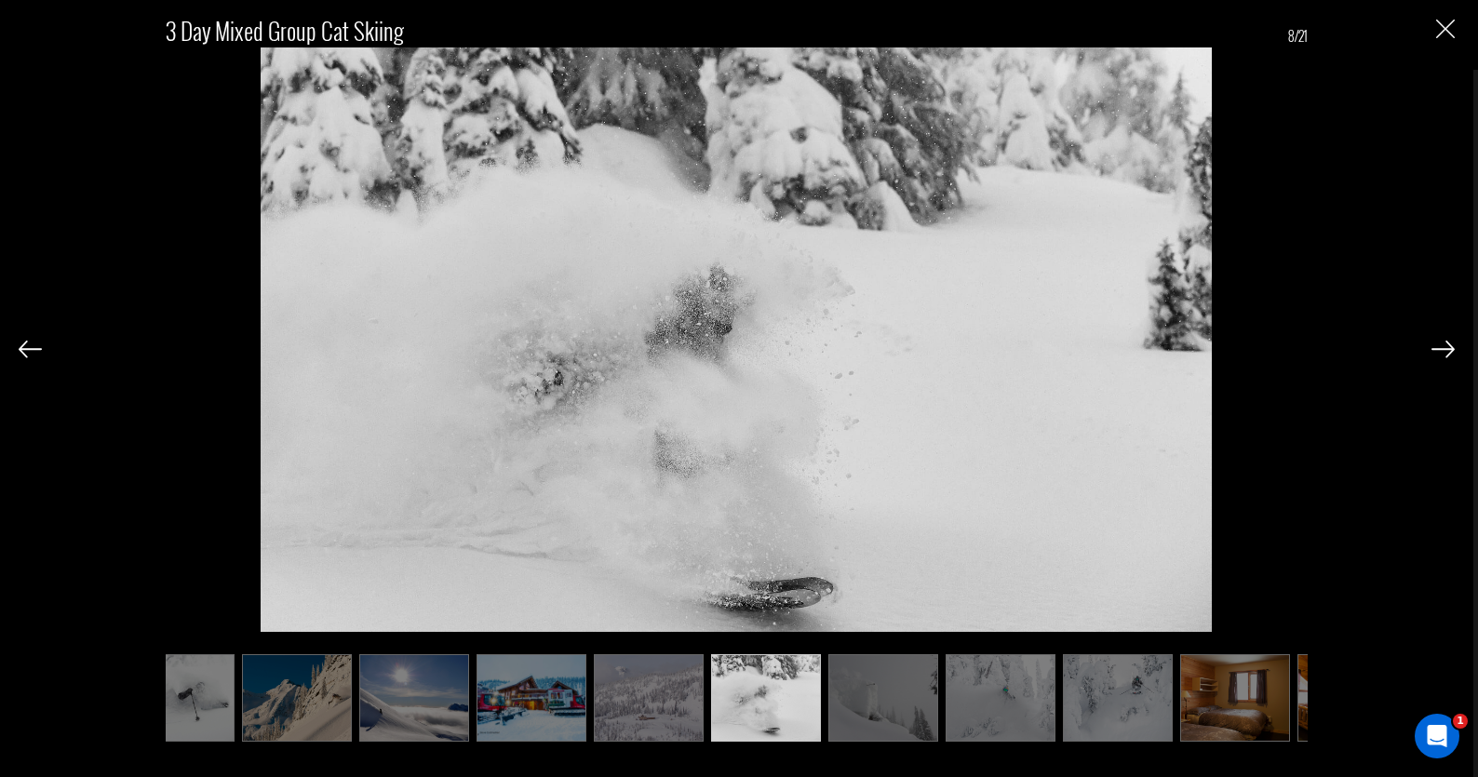
click at [1444, 346] on img at bounding box center [1443, 349] width 23 height 17
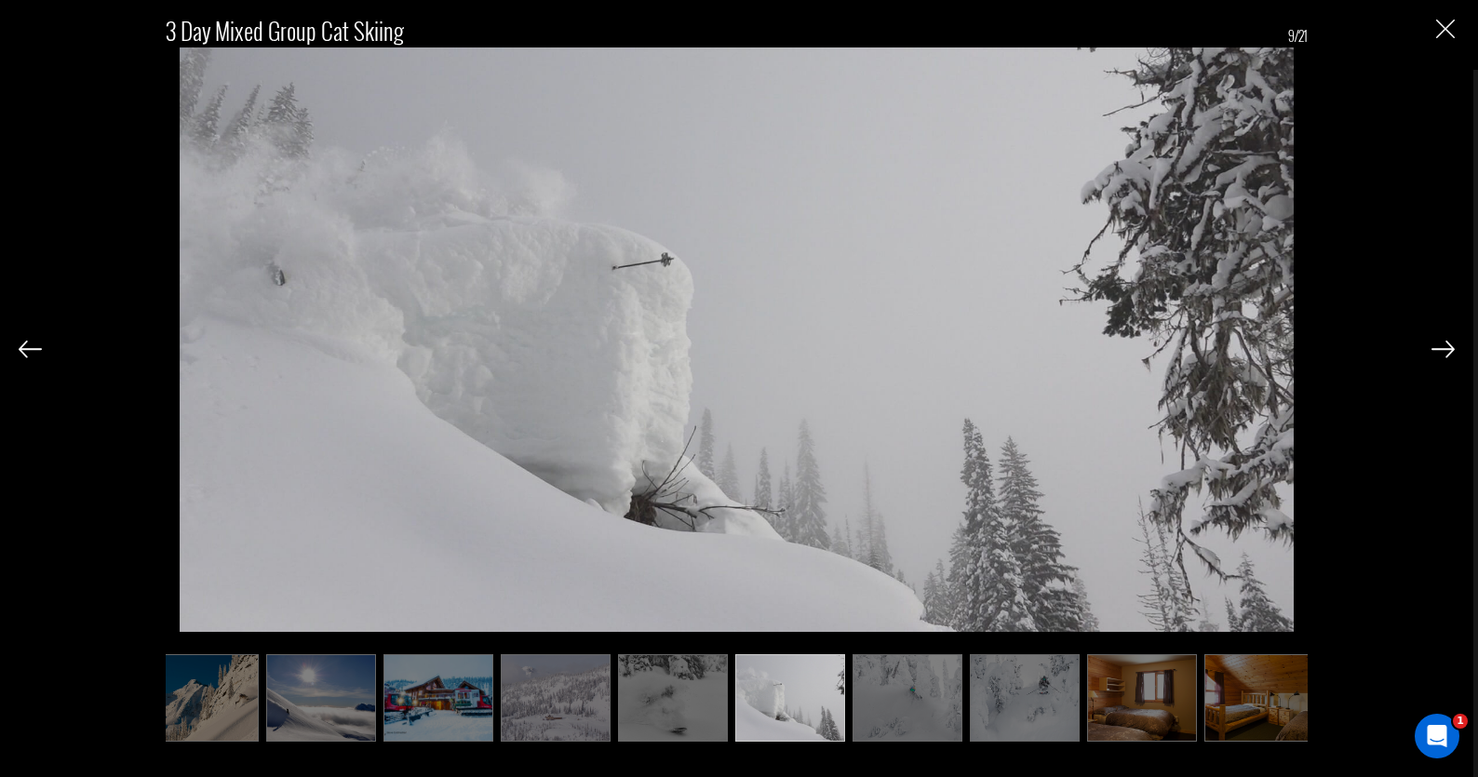
click at [1444, 346] on img at bounding box center [1443, 349] width 23 height 17
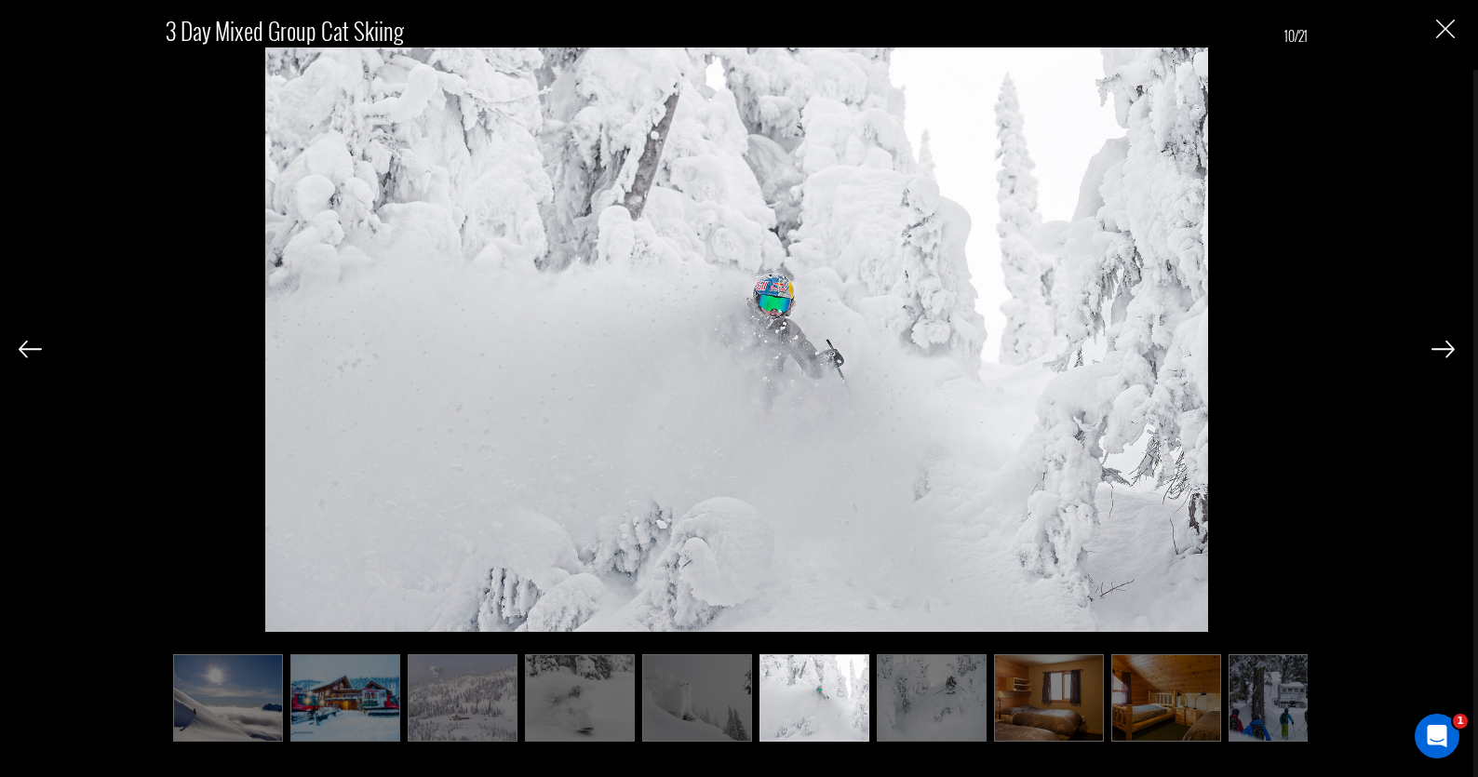
click at [1444, 346] on img at bounding box center [1443, 349] width 23 height 17
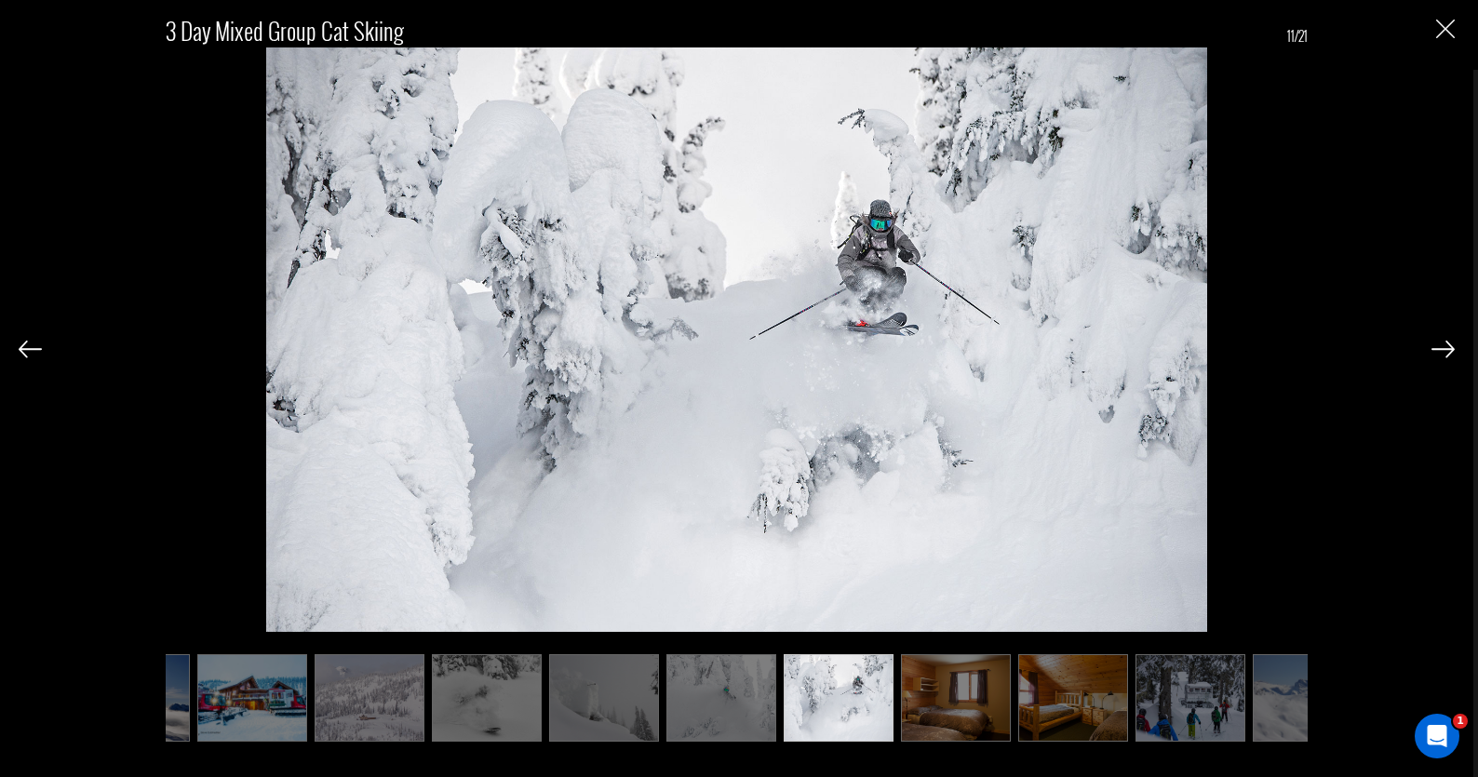
click at [1444, 346] on img at bounding box center [1443, 349] width 23 height 17
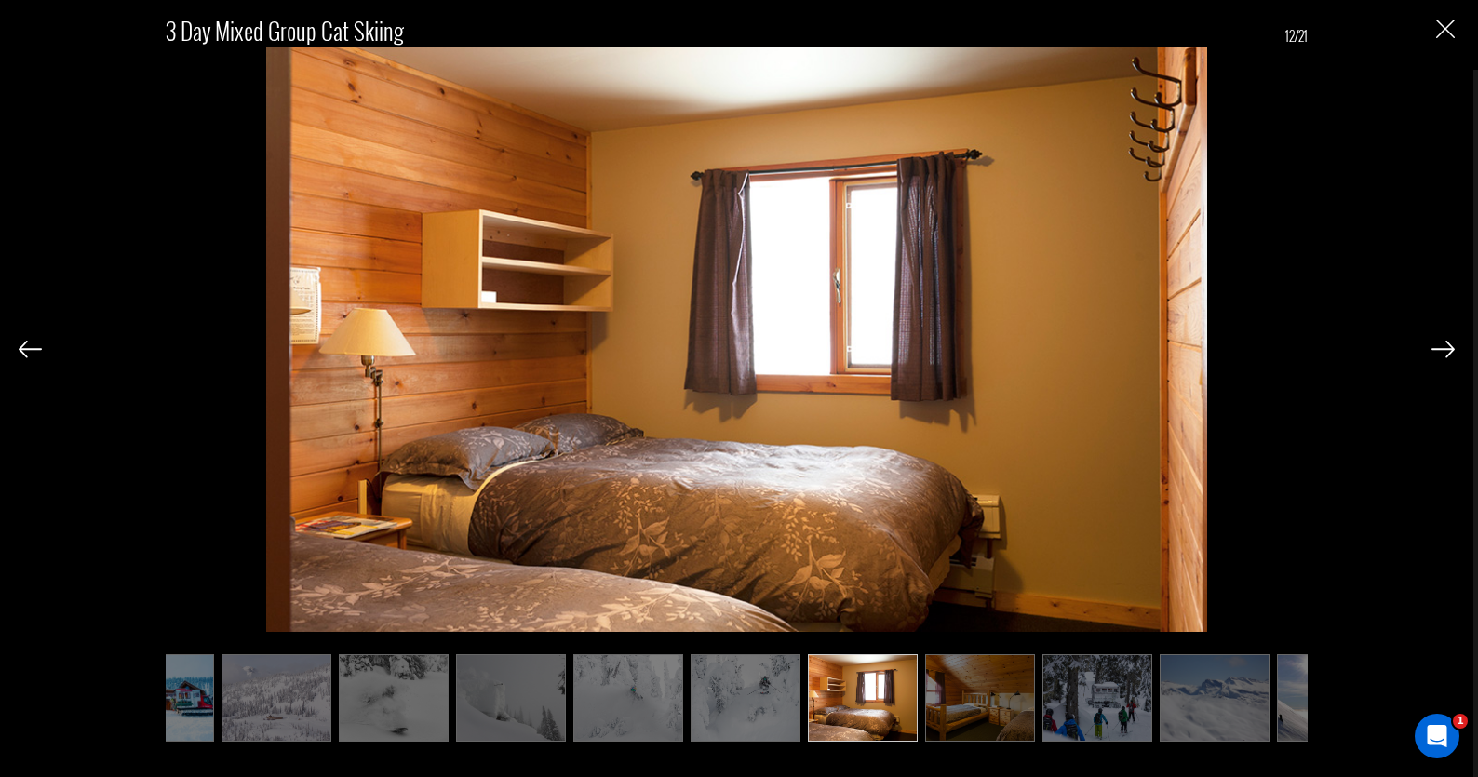
click at [1444, 346] on img at bounding box center [1443, 349] width 23 height 17
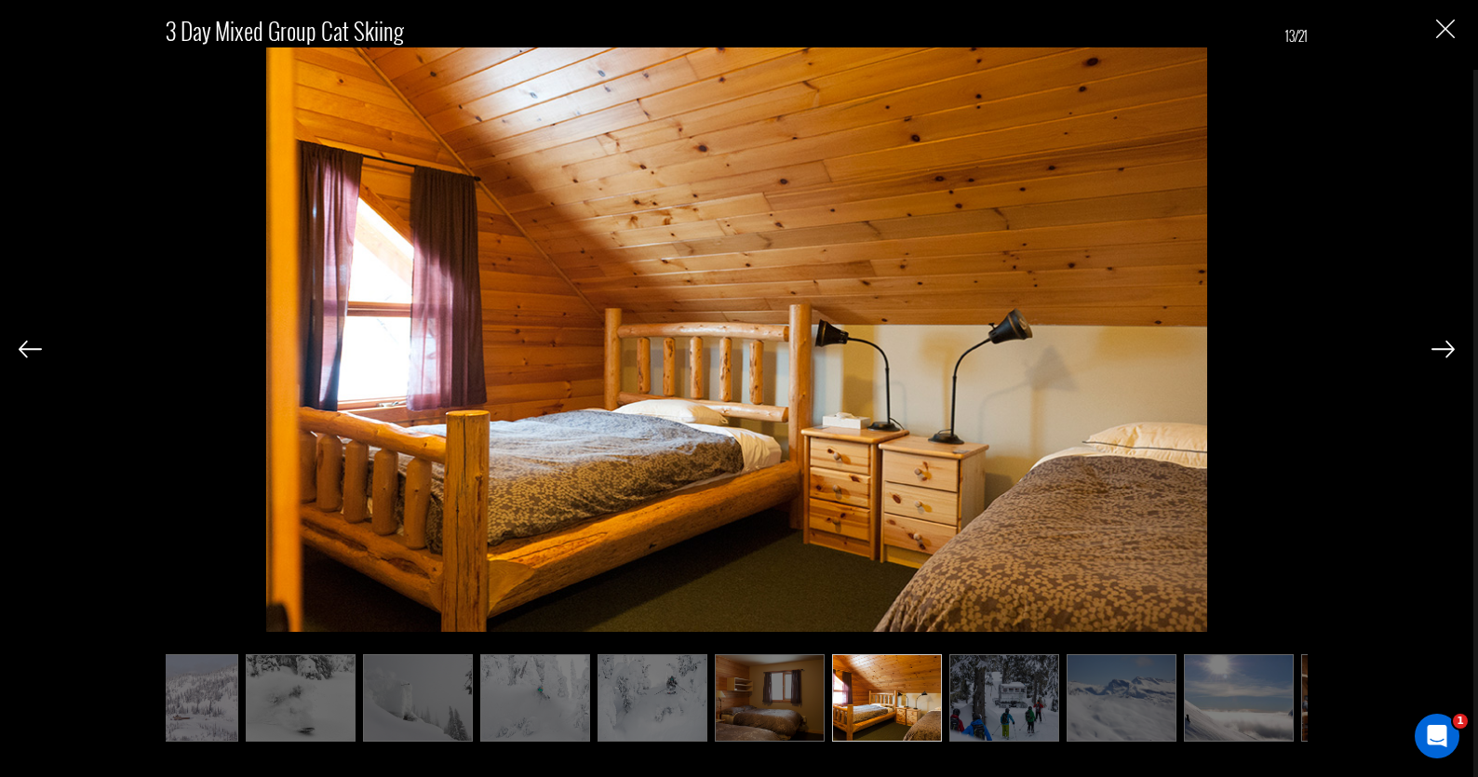
click at [1444, 346] on img at bounding box center [1443, 349] width 23 height 17
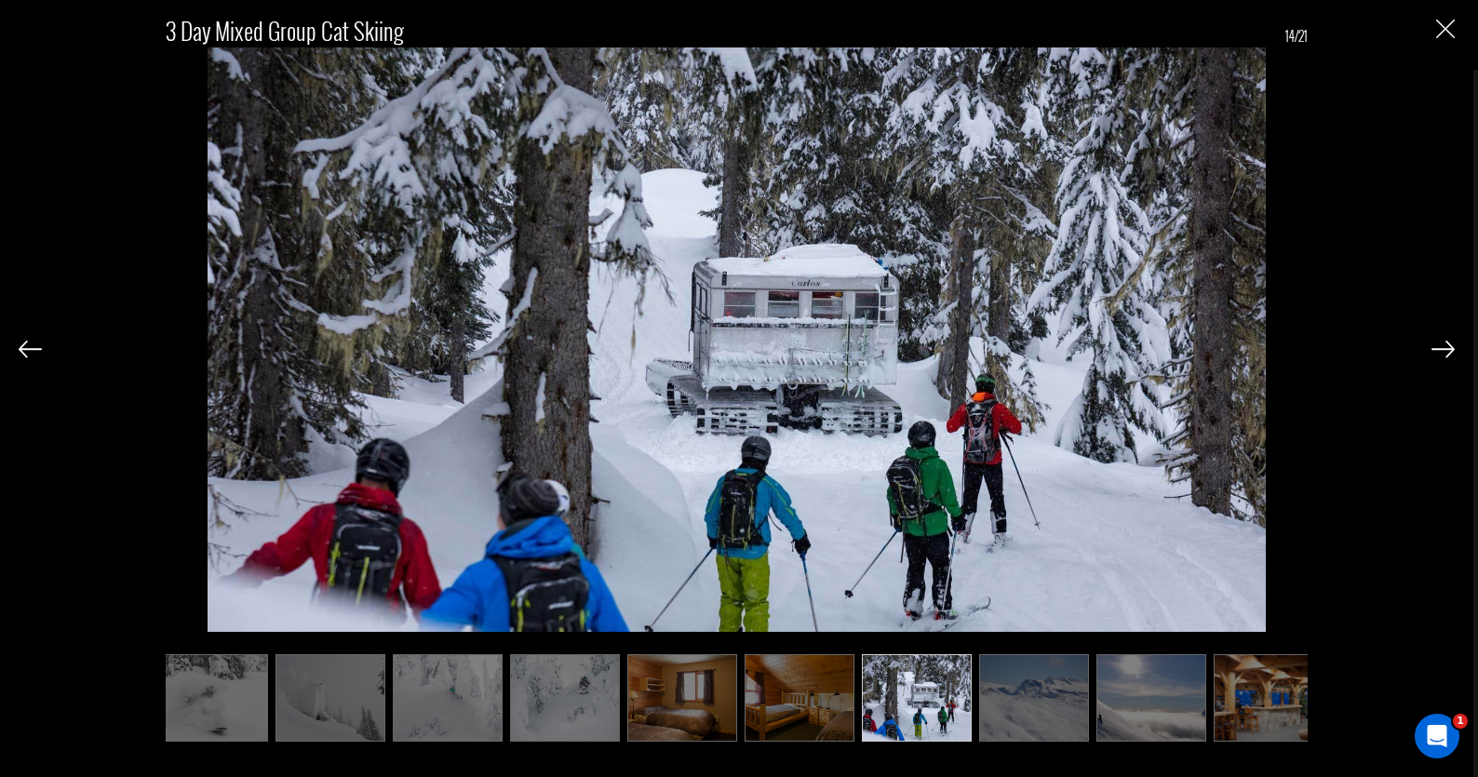
scroll to position [0, 838]
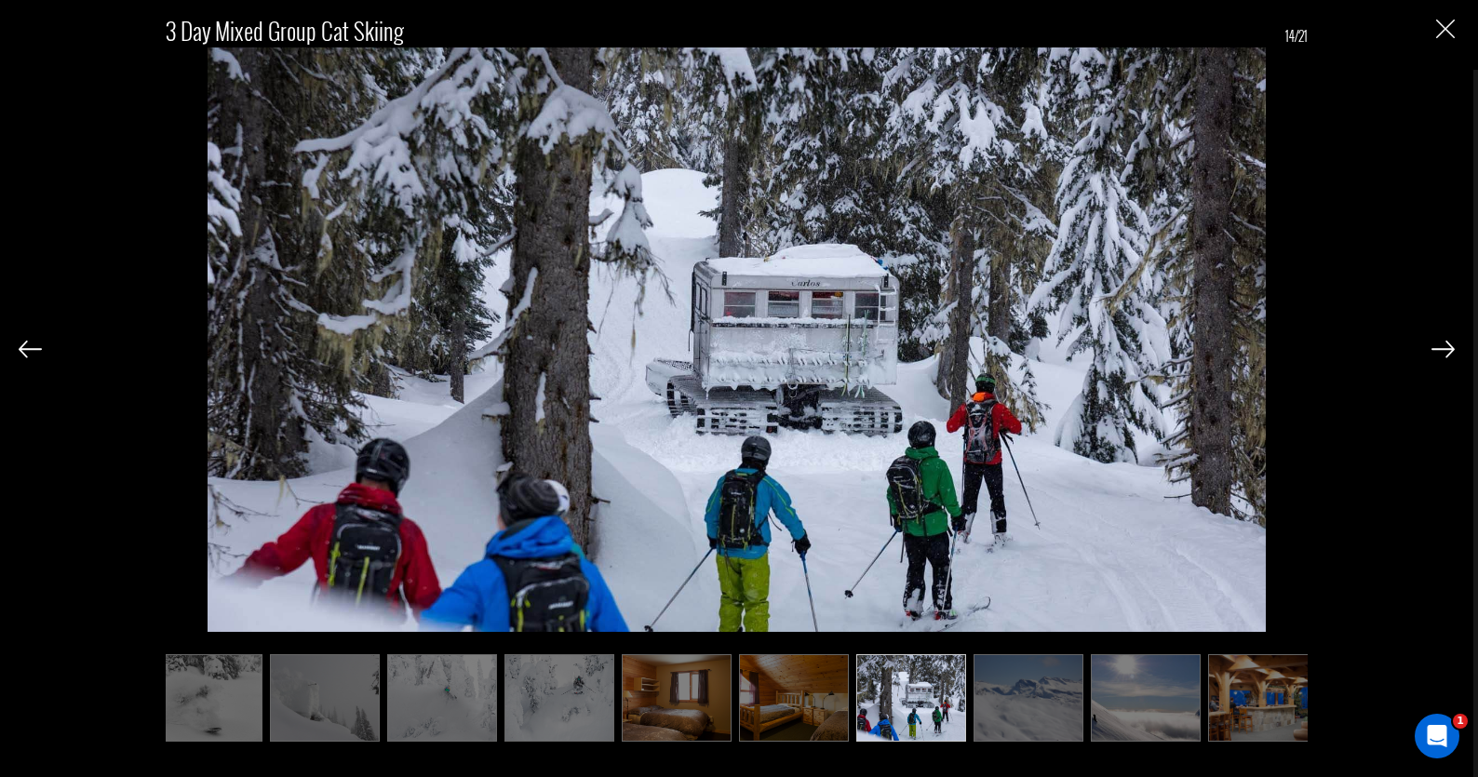
click at [1444, 346] on img at bounding box center [1443, 349] width 23 height 17
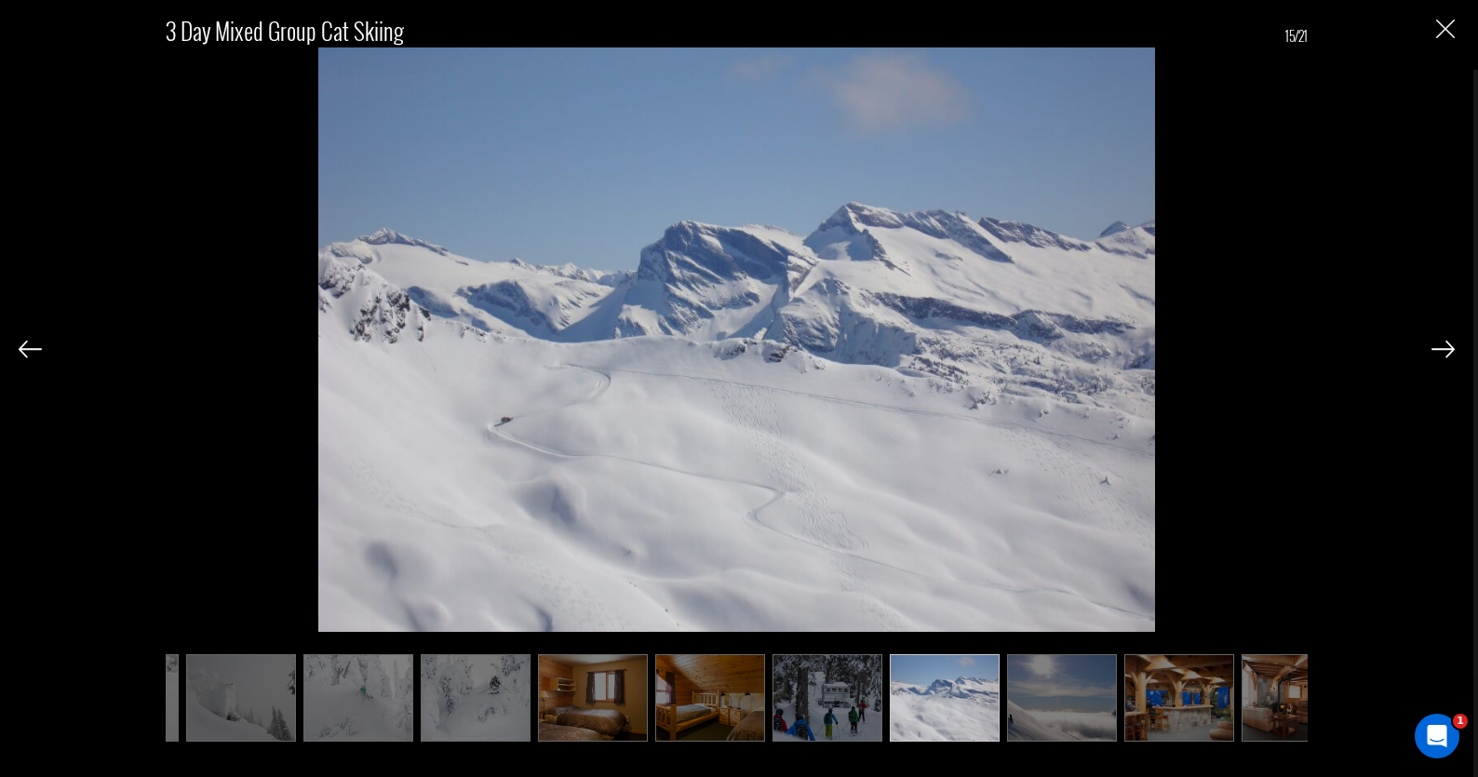
scroll to position [0, 931]
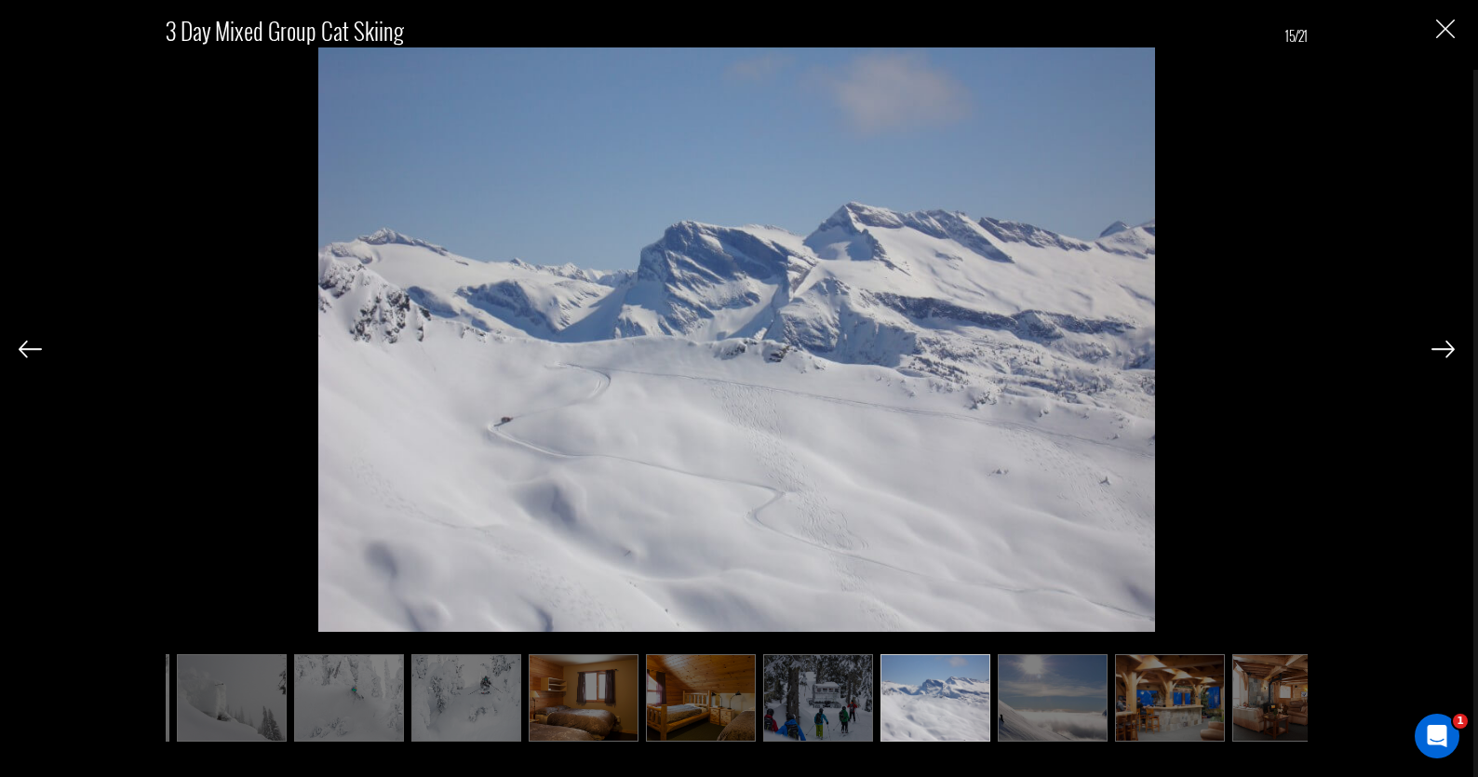
click at [1445, 342] on img at bounding box center [1443, 349] width 23 height 17
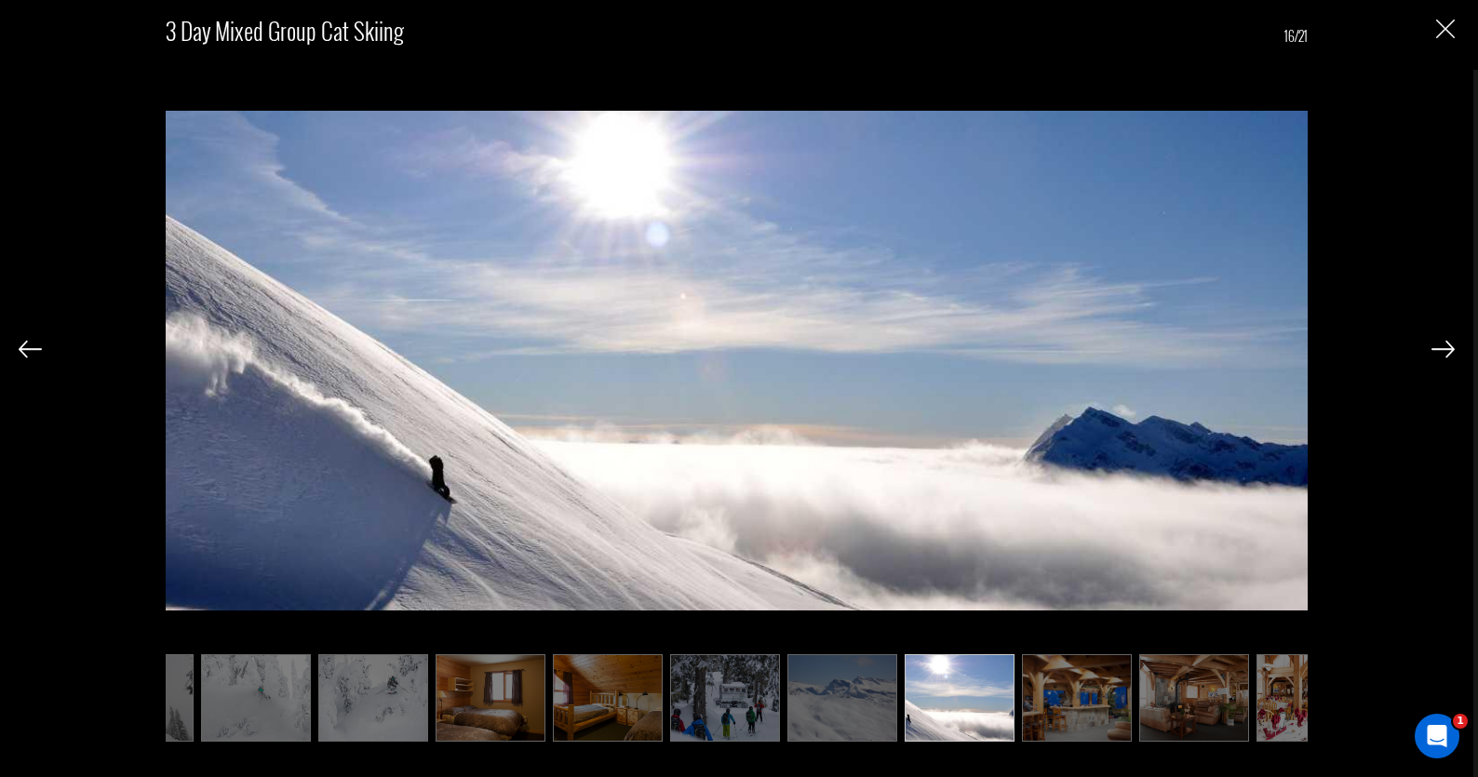
click at [1445, 342] on img at bounding box center [1443, 349] width 23 height 17
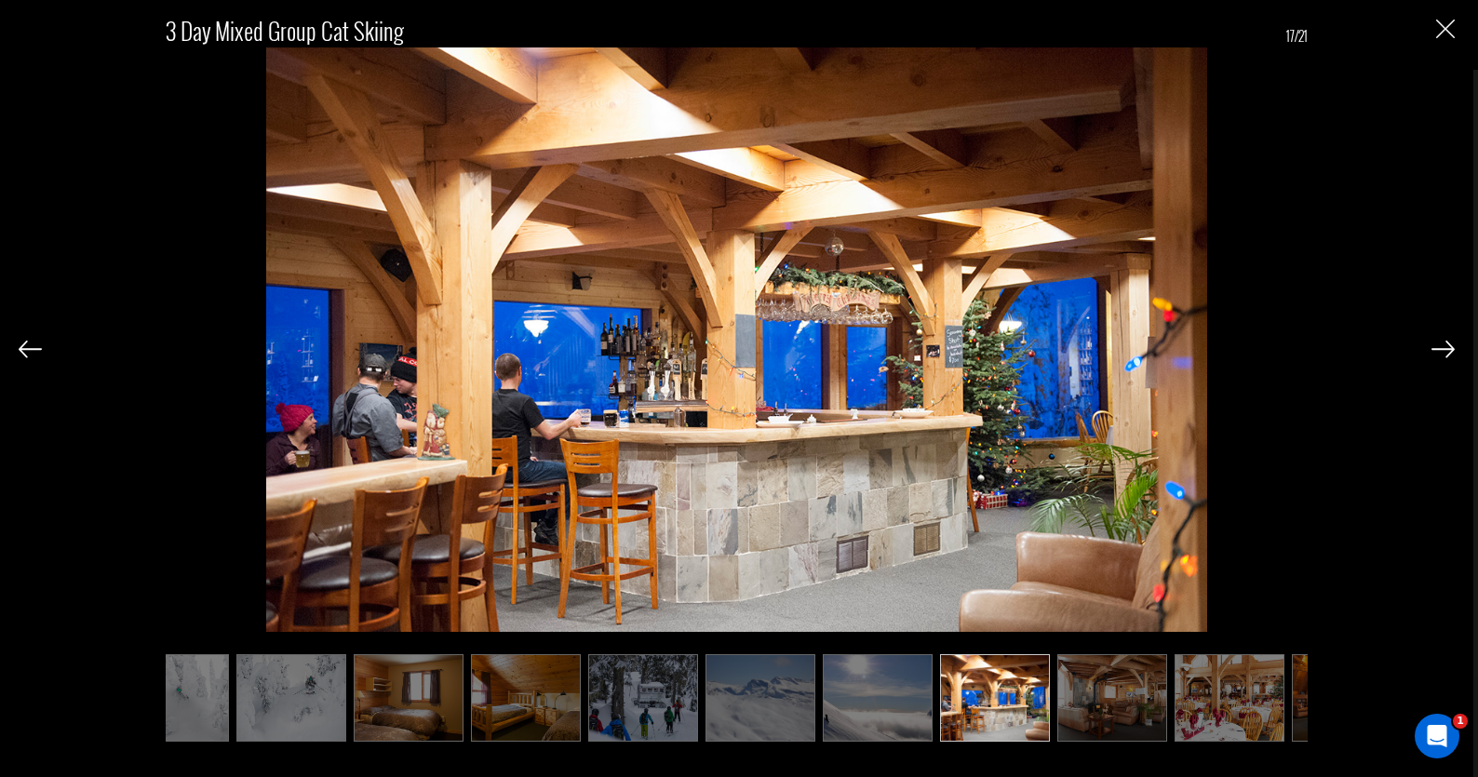
scroll to position [0, 1117]
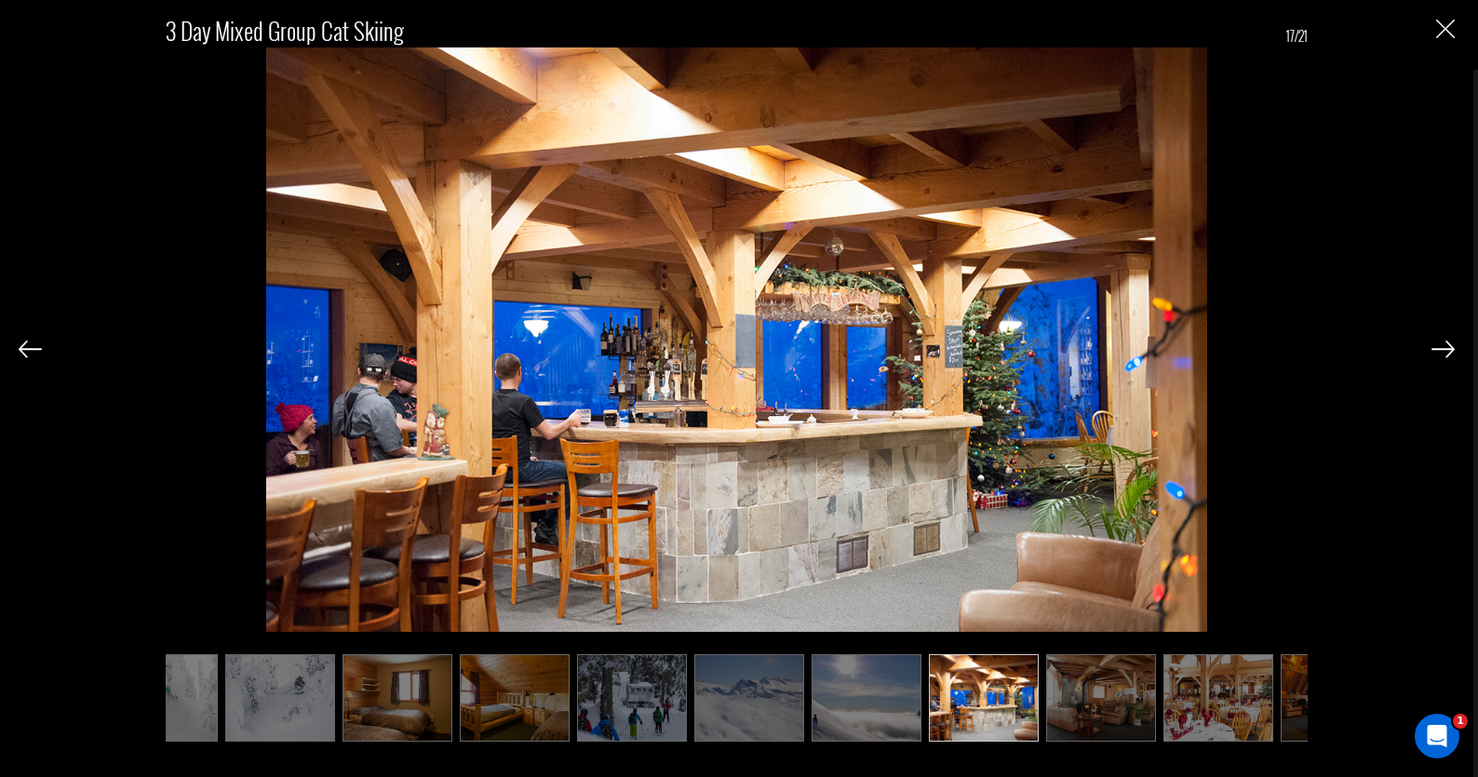
click at [1445, 342] on img at bounding box center [1443, 349] width 23 height 17
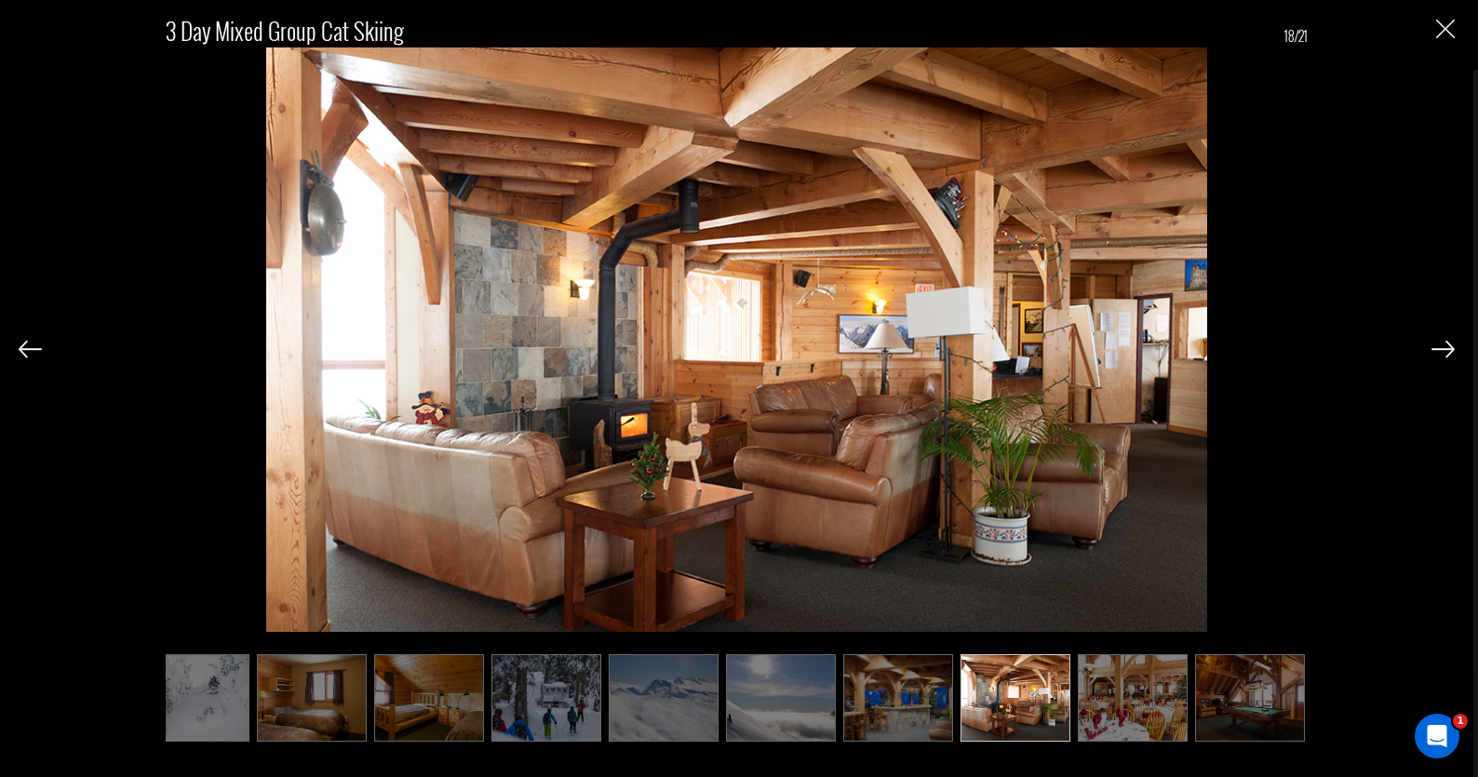
scroll to position [0, 1210]
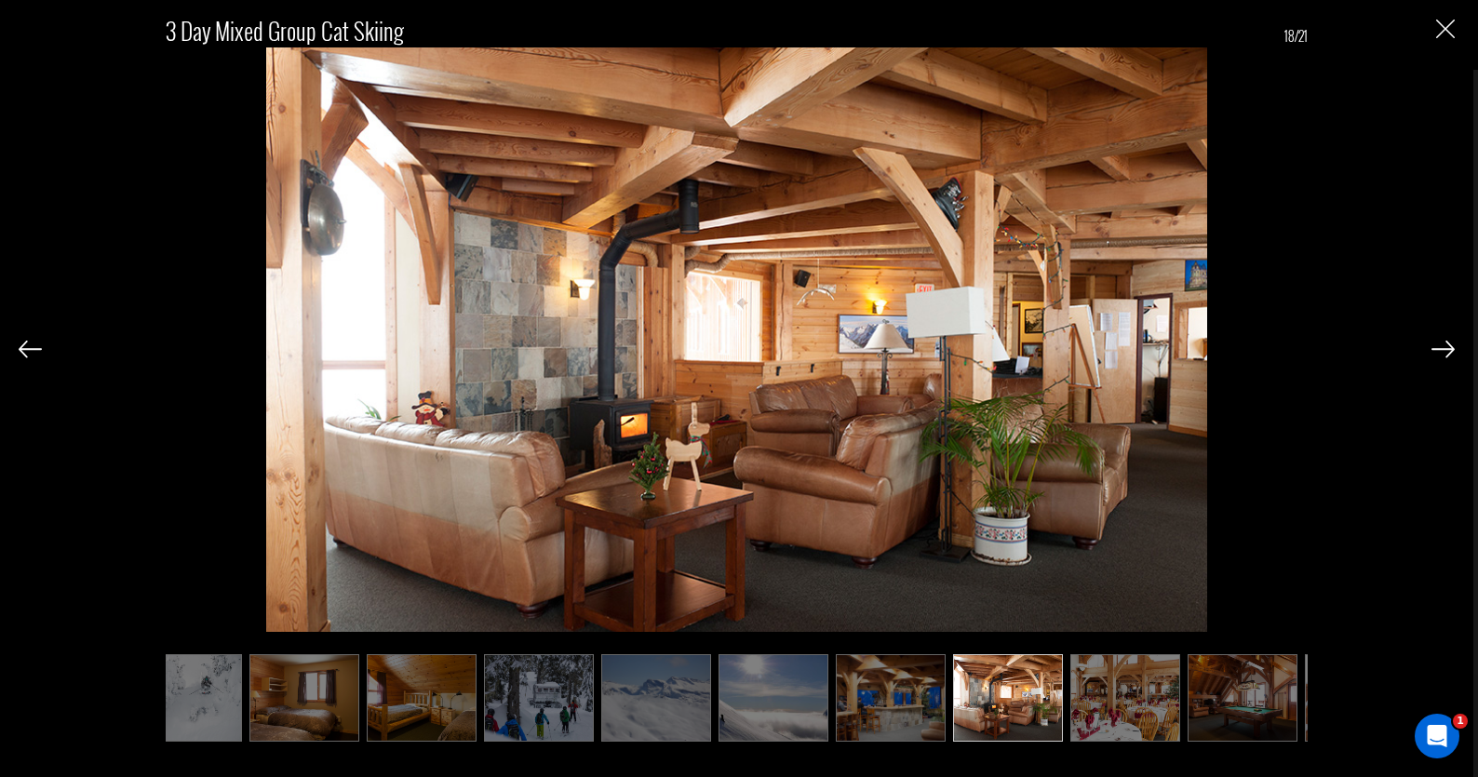
click at [1445, 342] on img at bounding box center [1443, 349] width 23 height 17
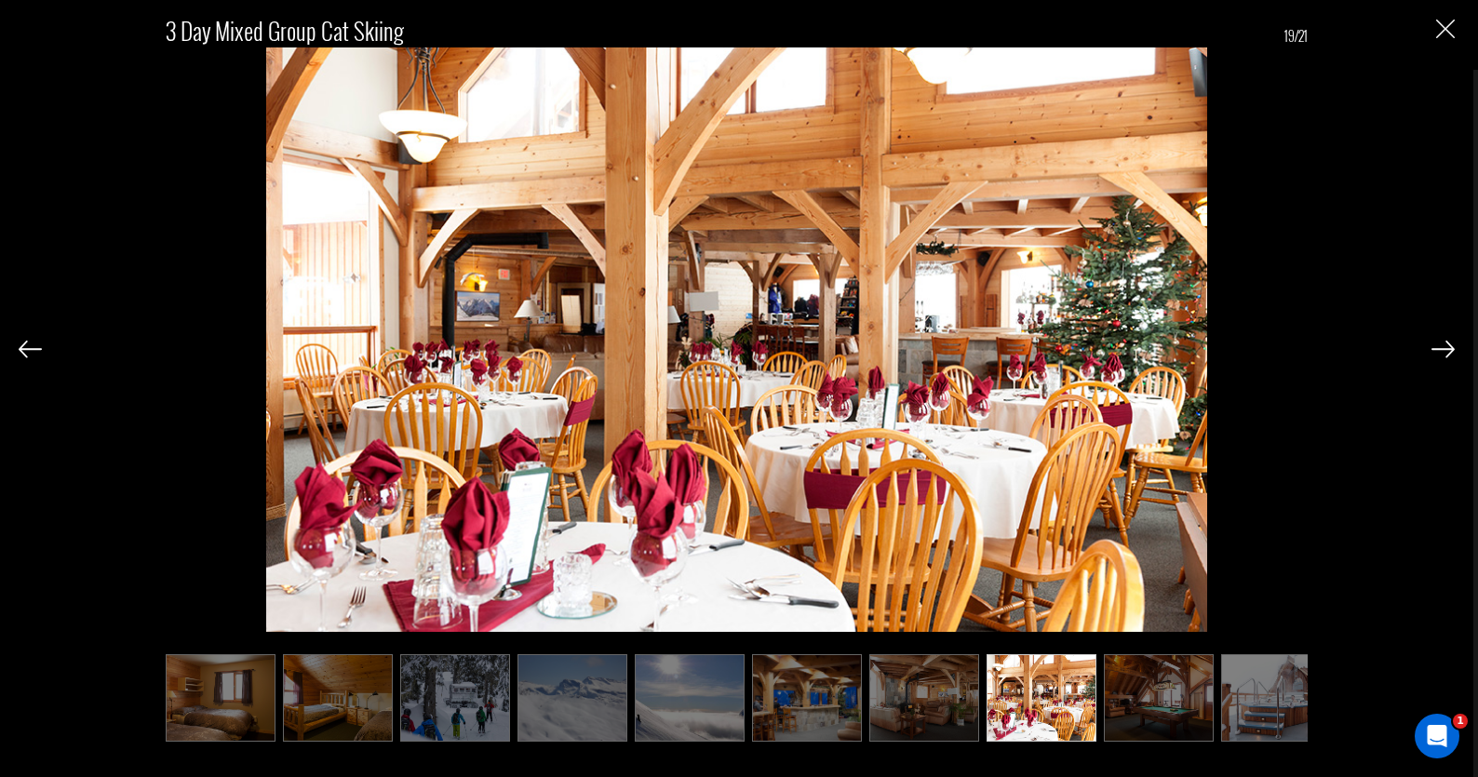
scroll to position [0, 1303]
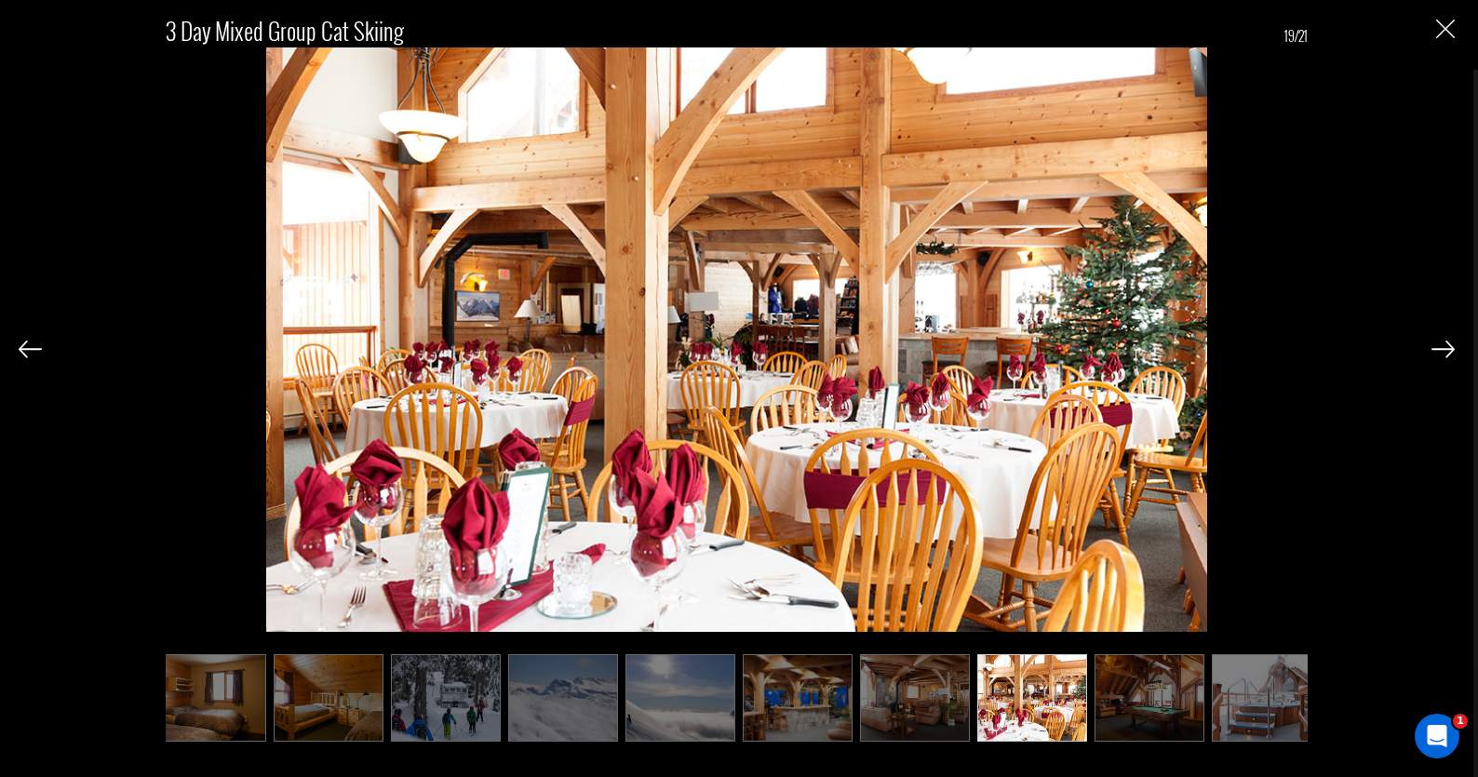
click at [1445, 342] on img at bounding box center [1443, 349] width 23 height 17
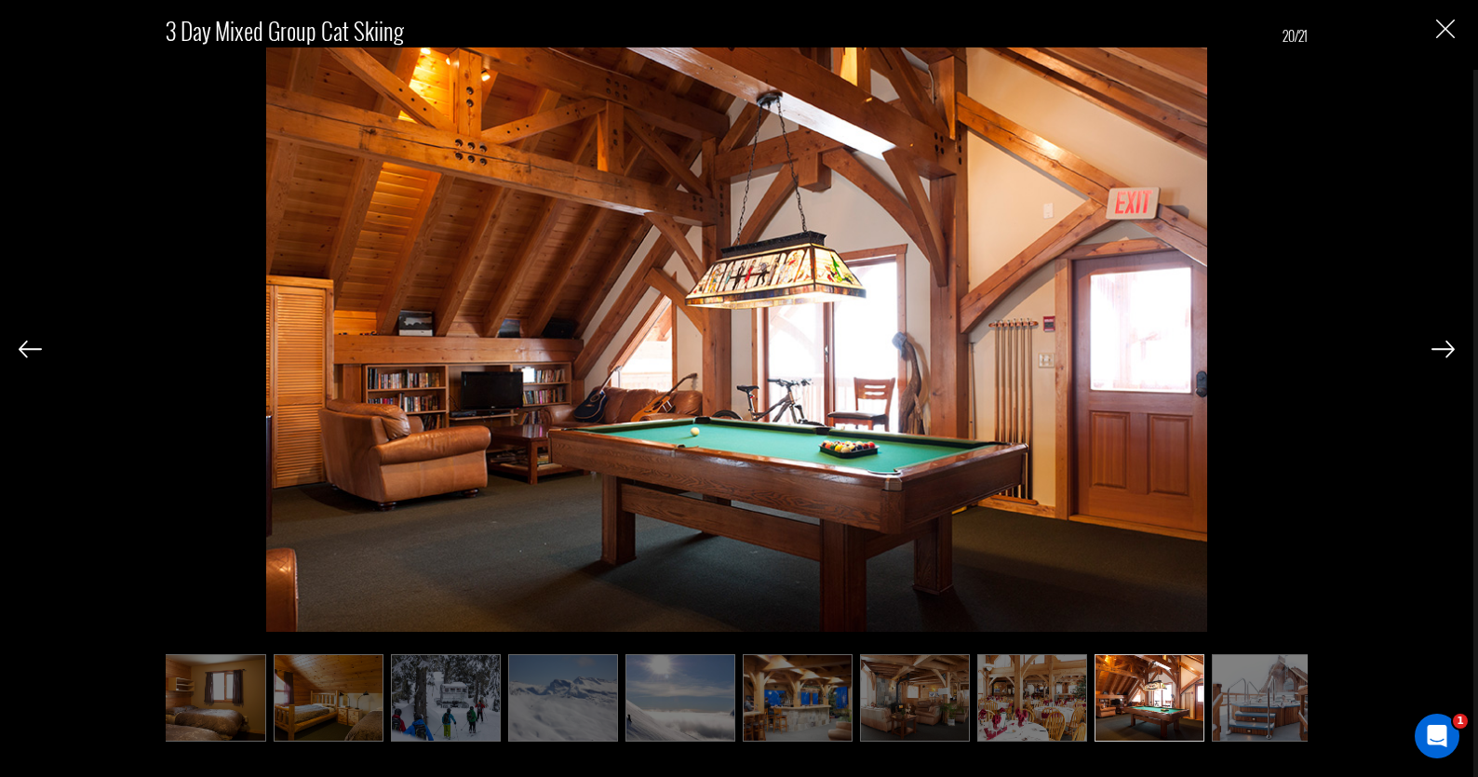
scroll to position [0, 1322]
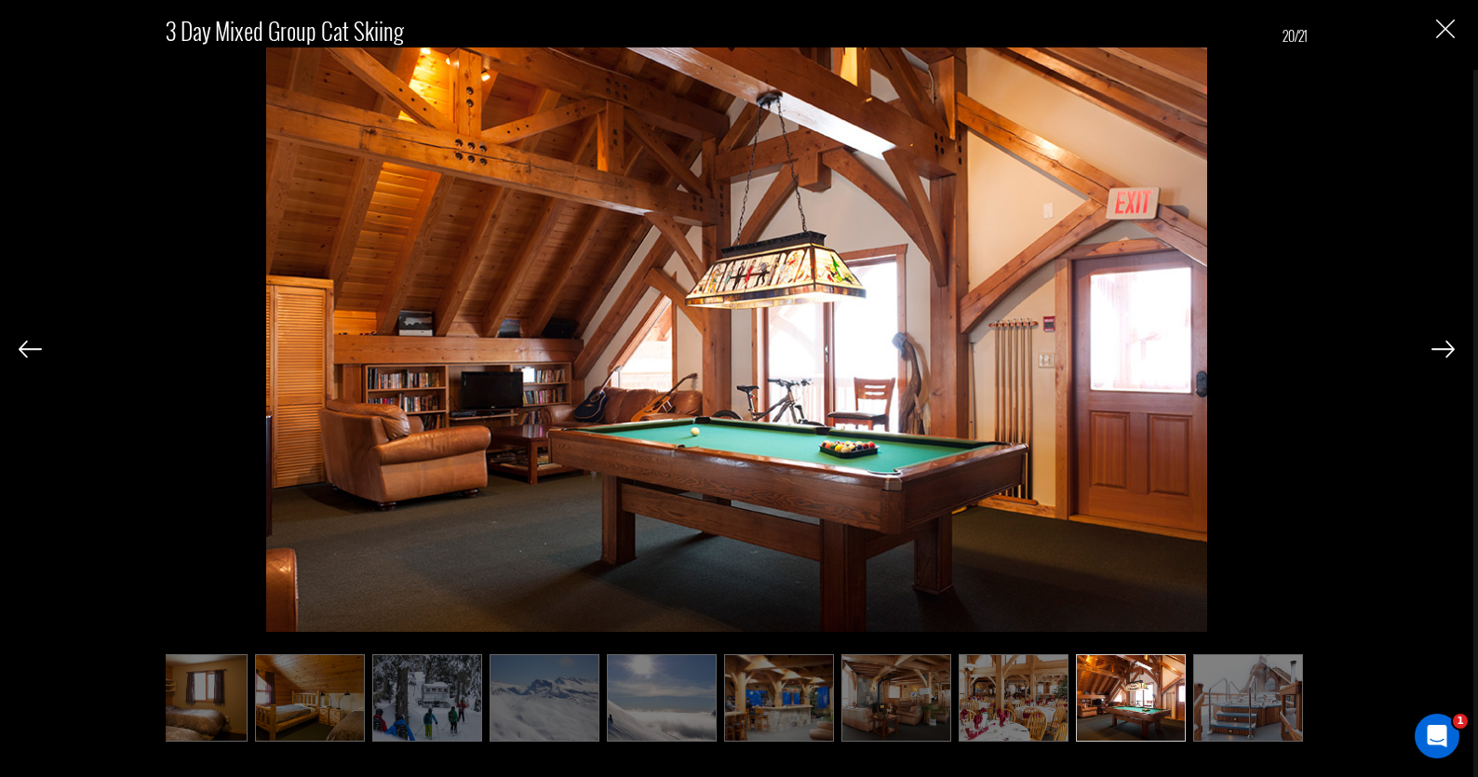
click at [1445, 342] on img at bounding box center [1443, 349] width 23 height 17
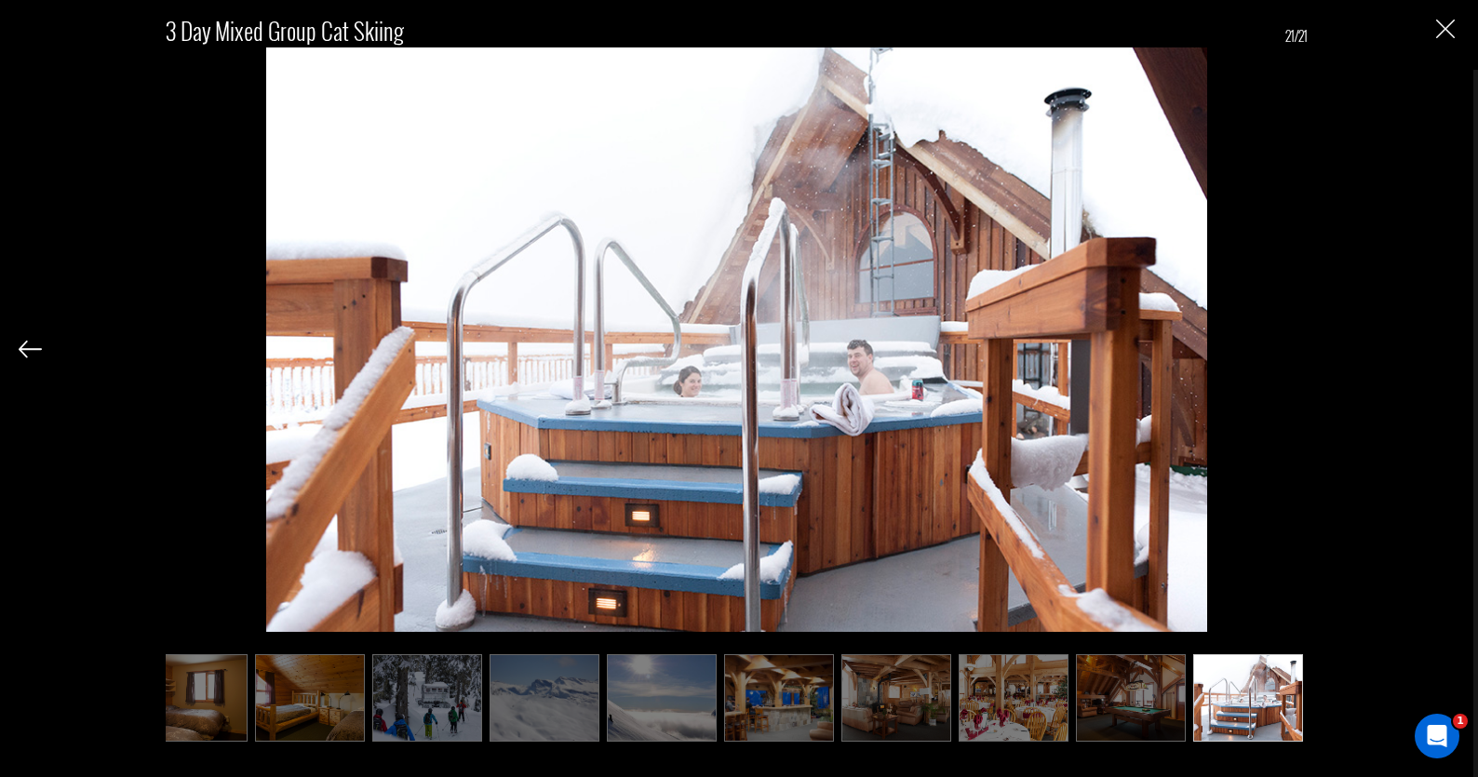
click at [1445, 342] on div "3 Day Mixed Group Cat Skiing 21/21" at bounding box center [737, 369] width 1436 height 738
click at [1442, 24] on img "Close" at bounding box center [1445, 29] width 19 height 19
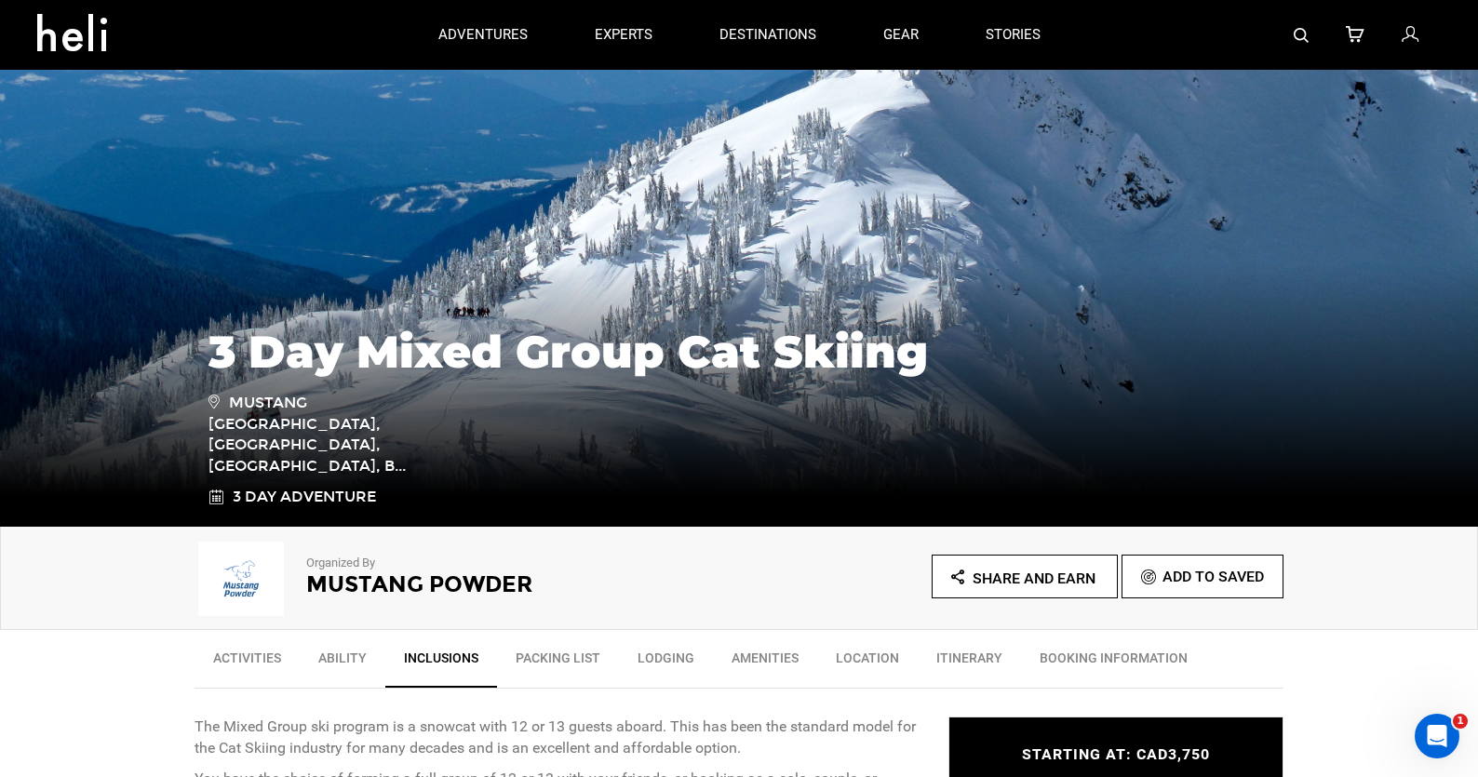
scroll to position [0, 0]
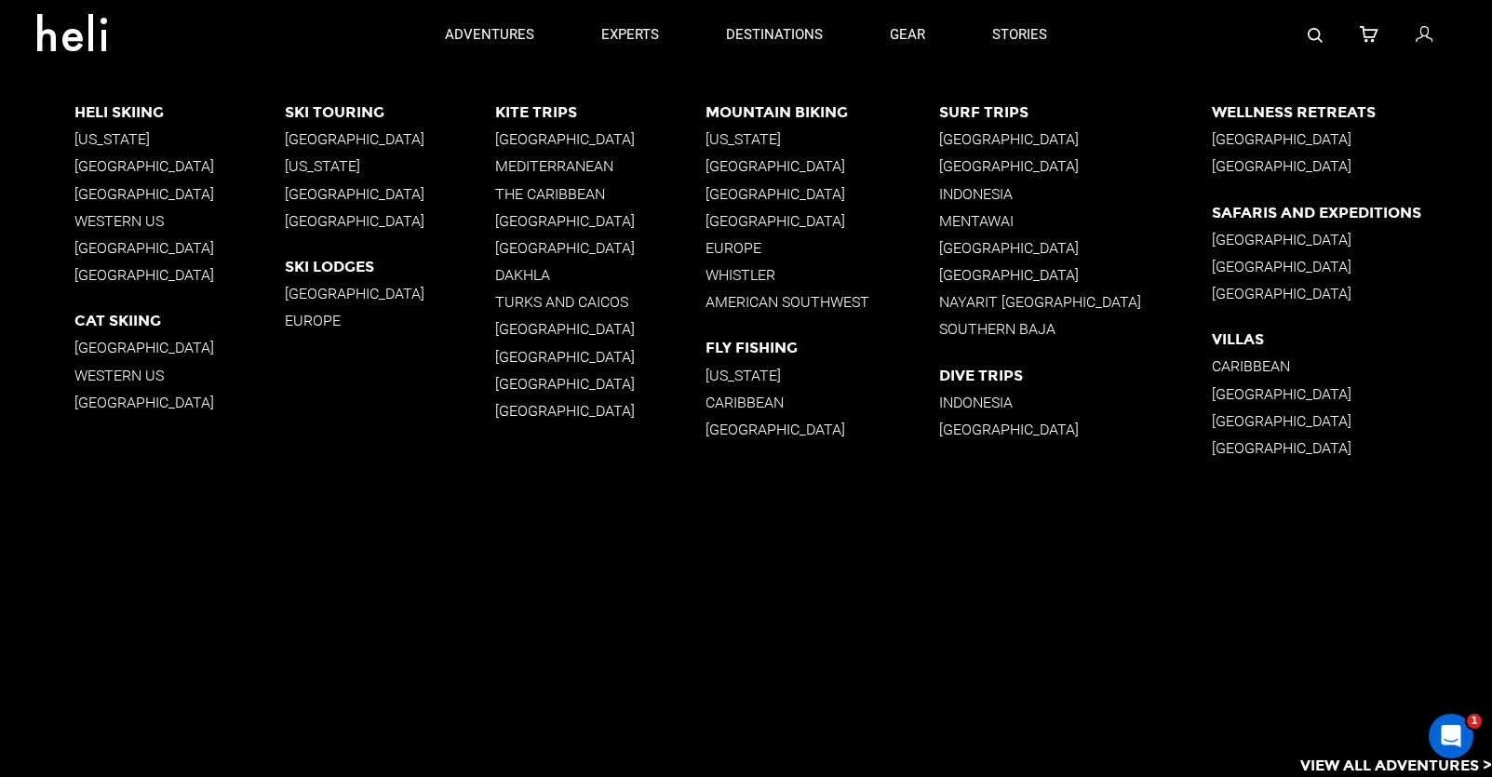
click at [113, 375] on p "Western US" at bounding box center [179, 376] width 210 height 18
click at [1212, 140] on p "[GEOGRAPHIC_DATA]" at bounding box center [1352, 139] width 280 height 18
click at [1220, 166] on p "[GEOGRAPHIC_DATA]" at bounding box center [1352, 166] width 280 height 18
